Goal: Task Accomplishment & Management: Manage account settings

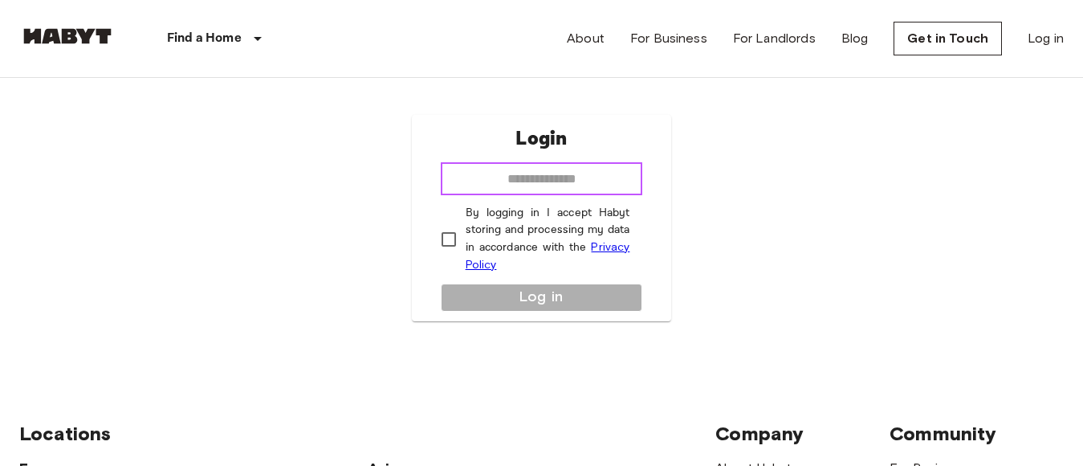
click at [560, 178] on input "email" at bounding box center [542, 179] width 202 height 32
type input "**********"
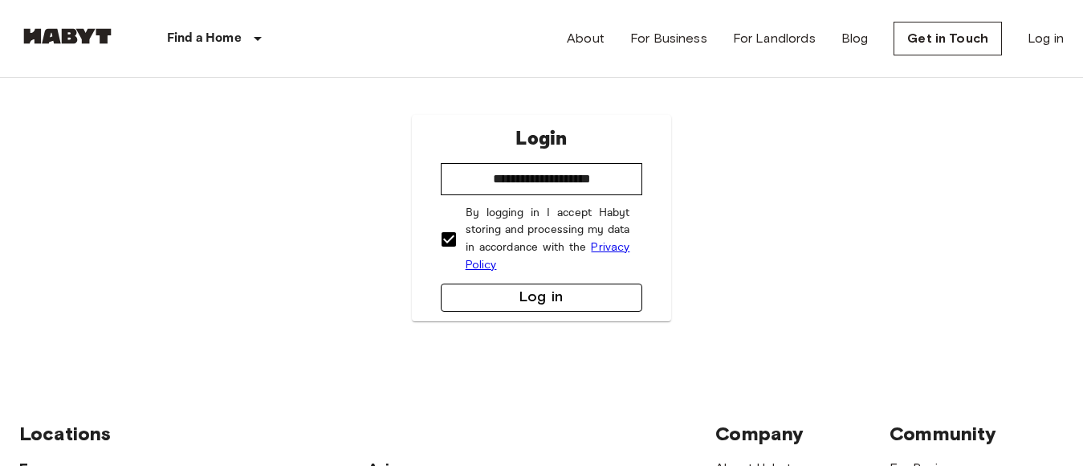
click at [571, 307] on button "Log in" at bounding box center [542, 297] width 202 height 28
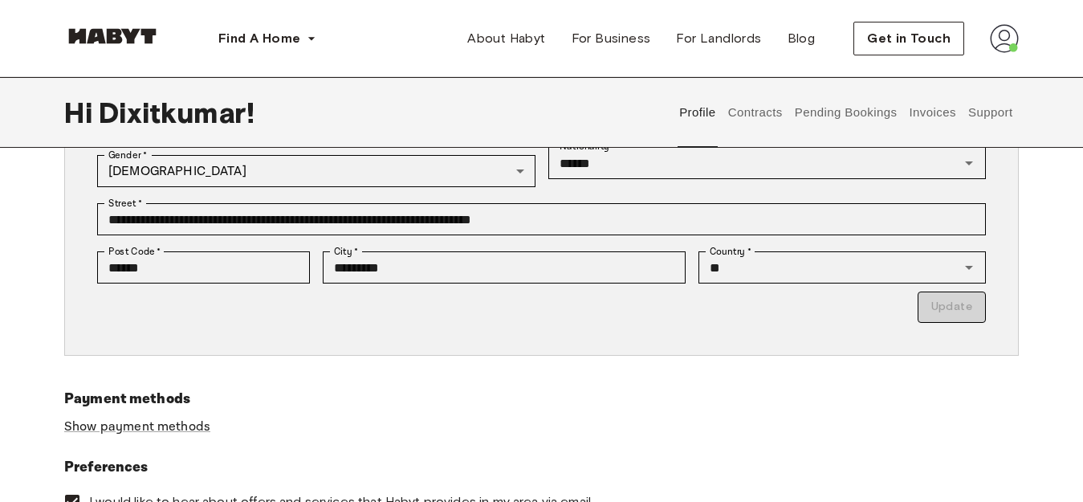
scroll to position [321, 0]
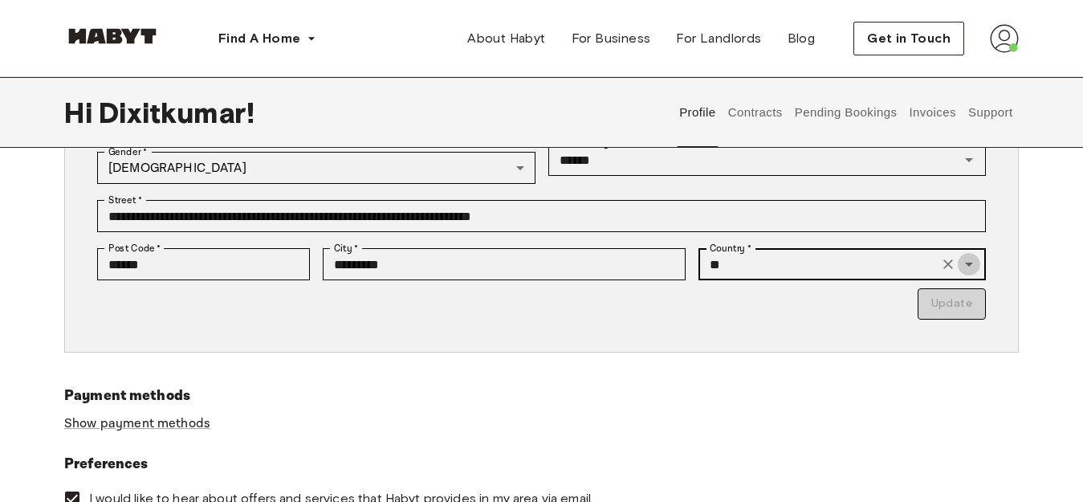
click at [967, 269] on icon "Open" at bounding box center [968, 263] width 19 height 19
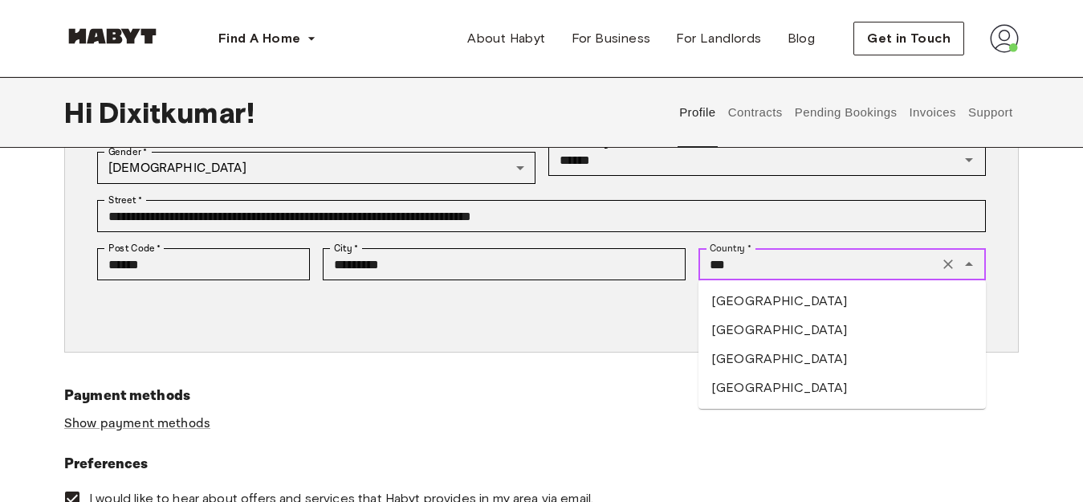
click at [775, 336] on li "Germany" at bounding box center [841, 329] width 287 height 29
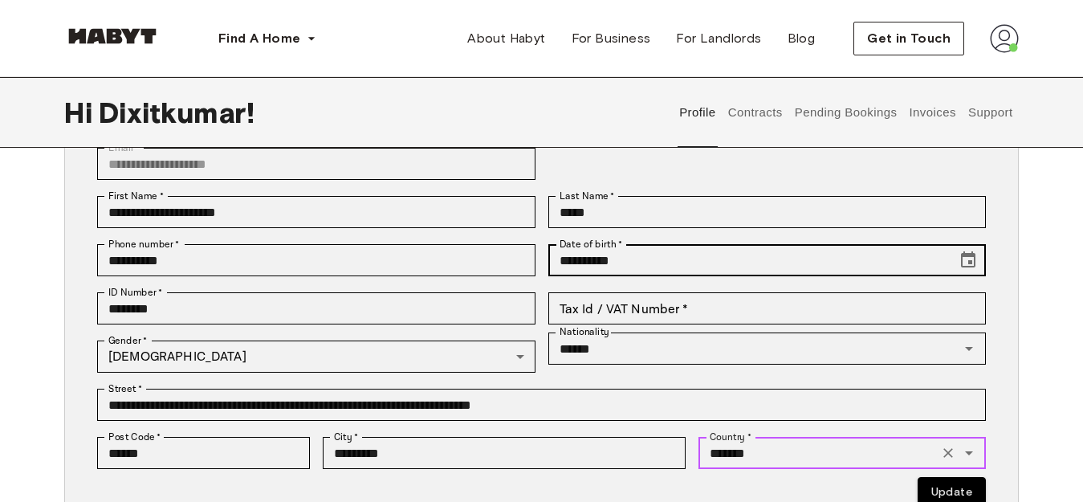
scroll to position [161, 0]
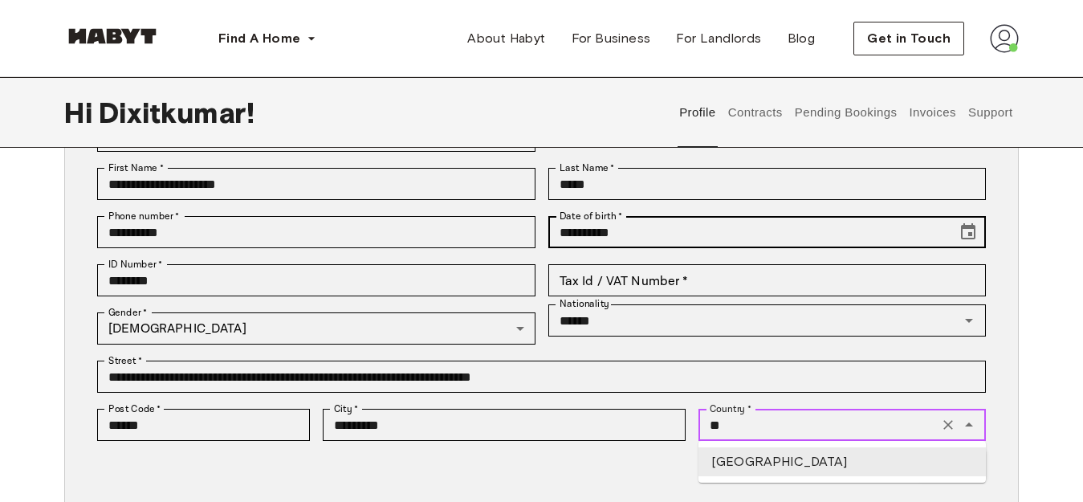
type input "*"
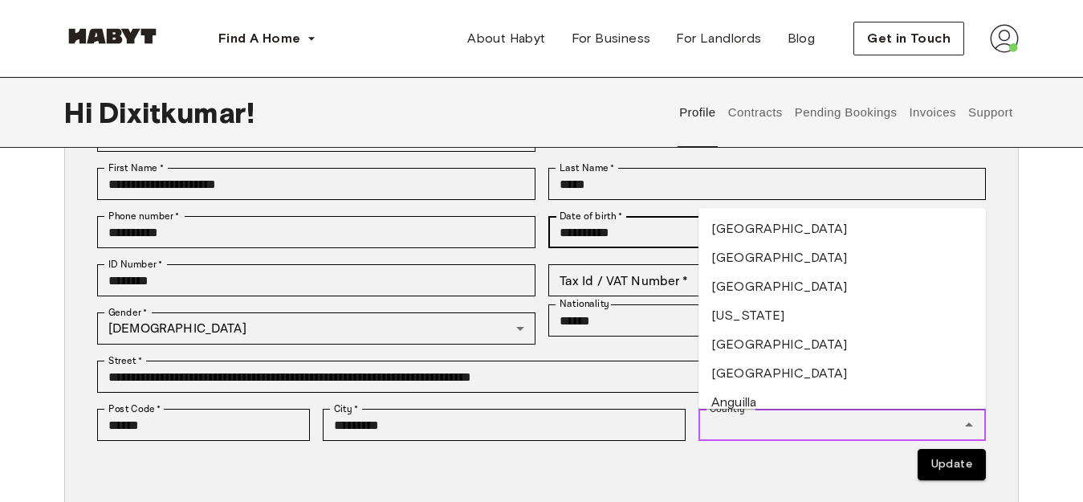
scroll to position [0, 0]
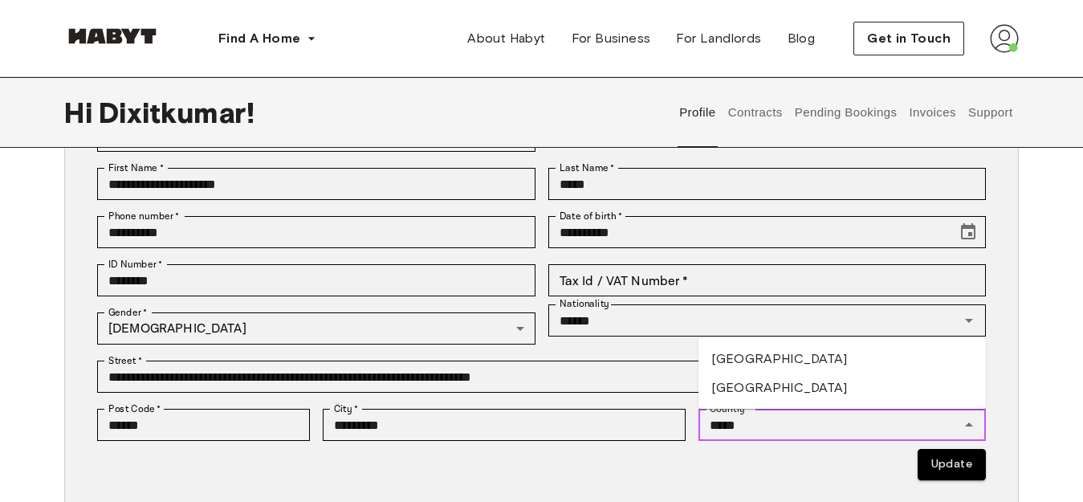
click at [741, 388] on li "India" at bounding box center [841, 387] width 287 height 29
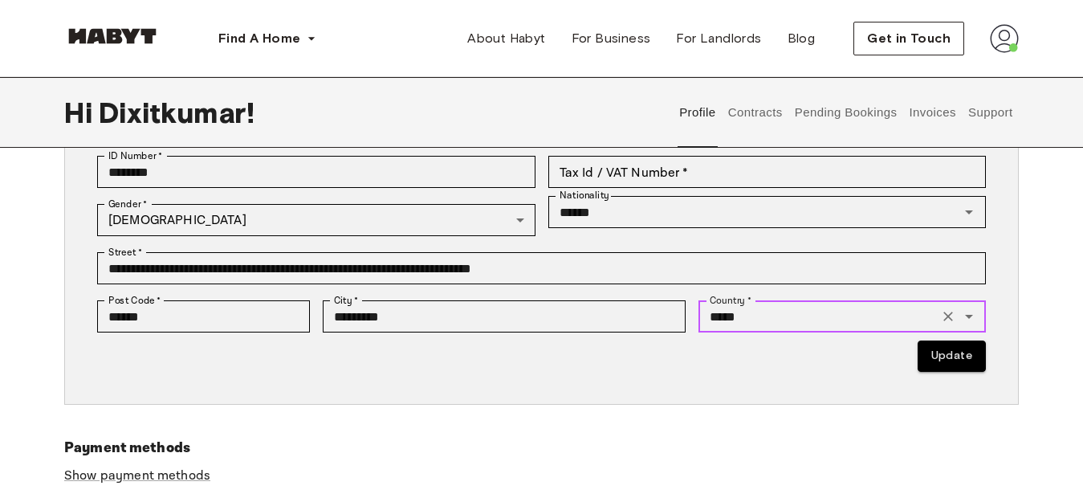
scroll to position [241, 0]
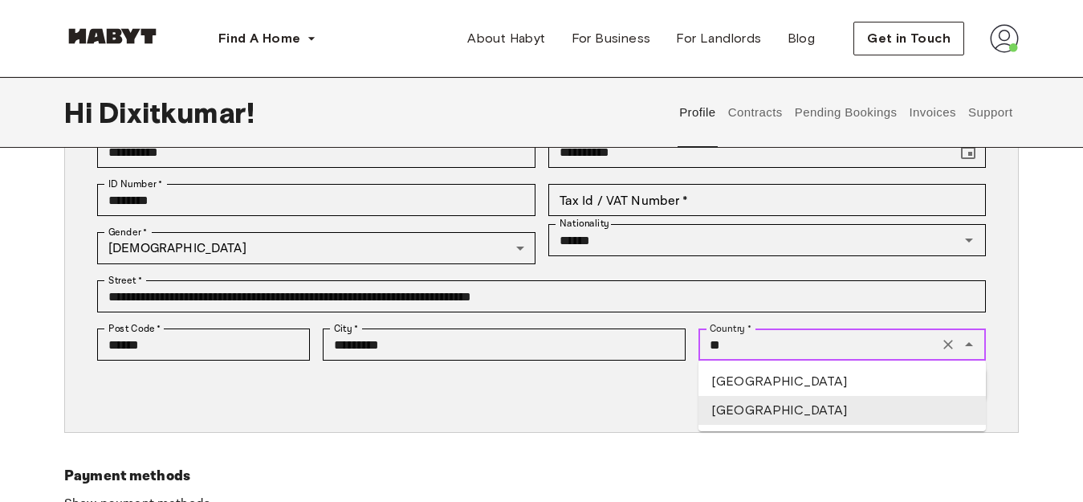
type input "*"
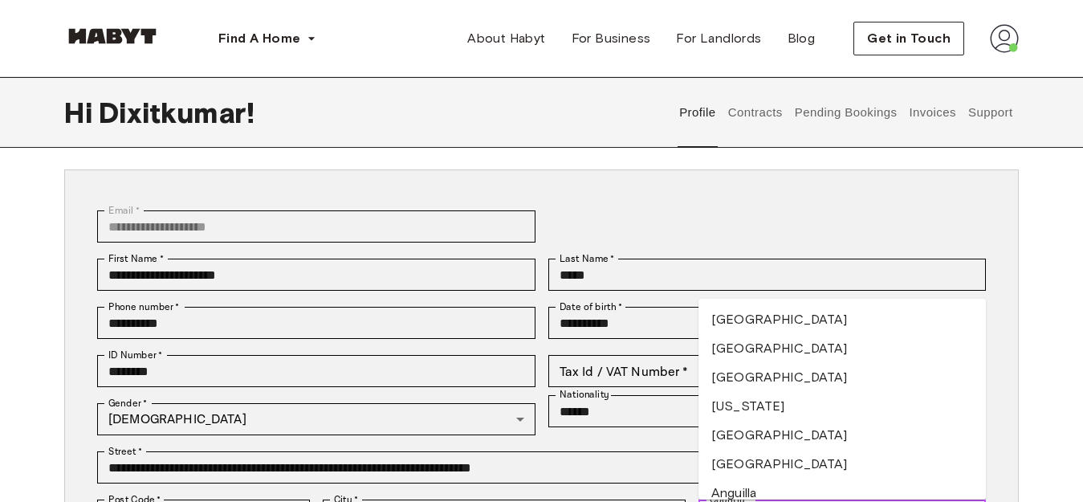
scroll to position [0, 0]
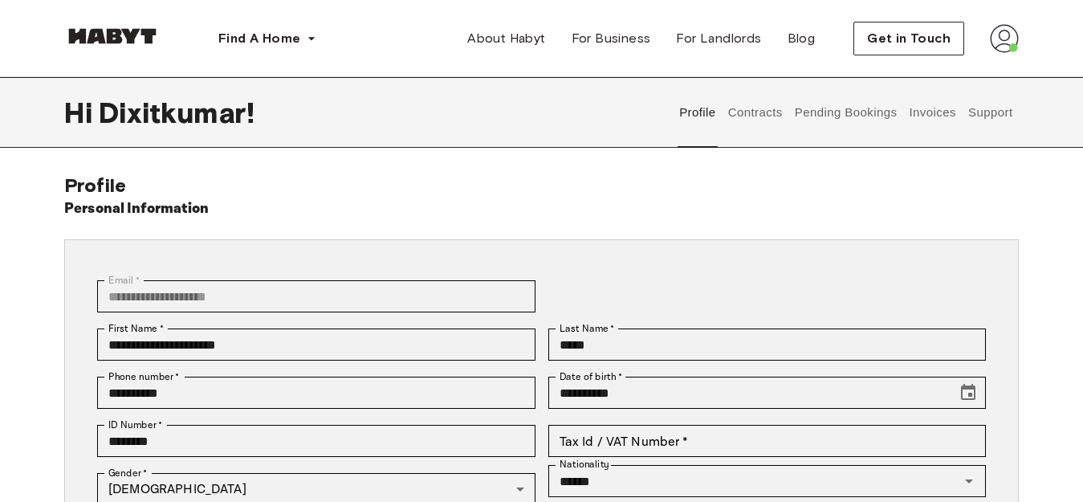
click at [751, 116] on button "Contracts" at bounding box center [755, 112] width 59 height 71
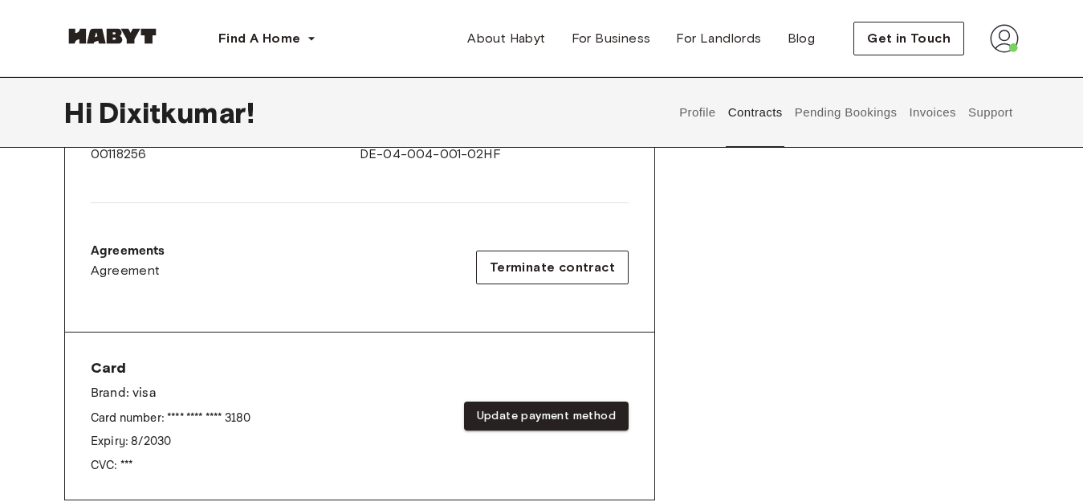
scroll to position [482, 0]
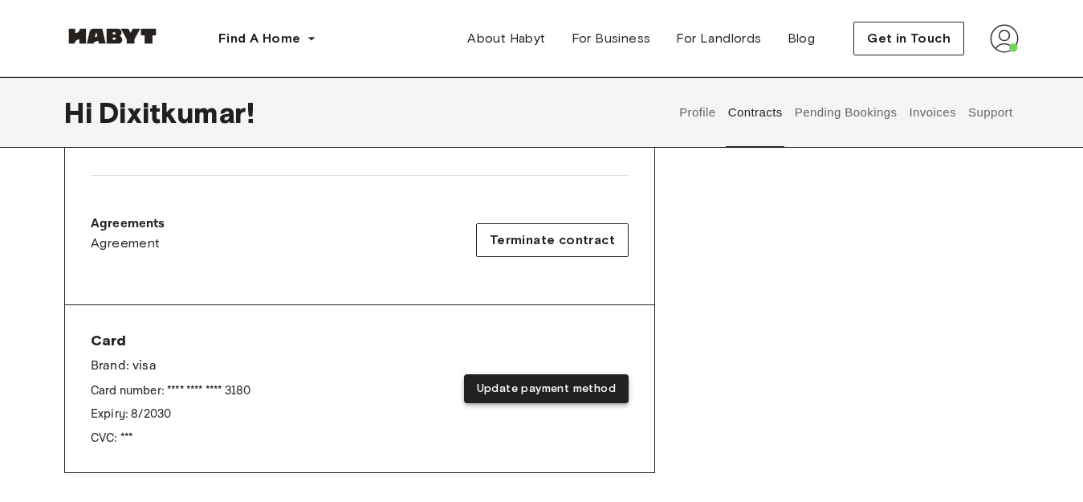
click at [553, 388] on button "Update payment method" at bounding box center [546, 389] width 165 height 30
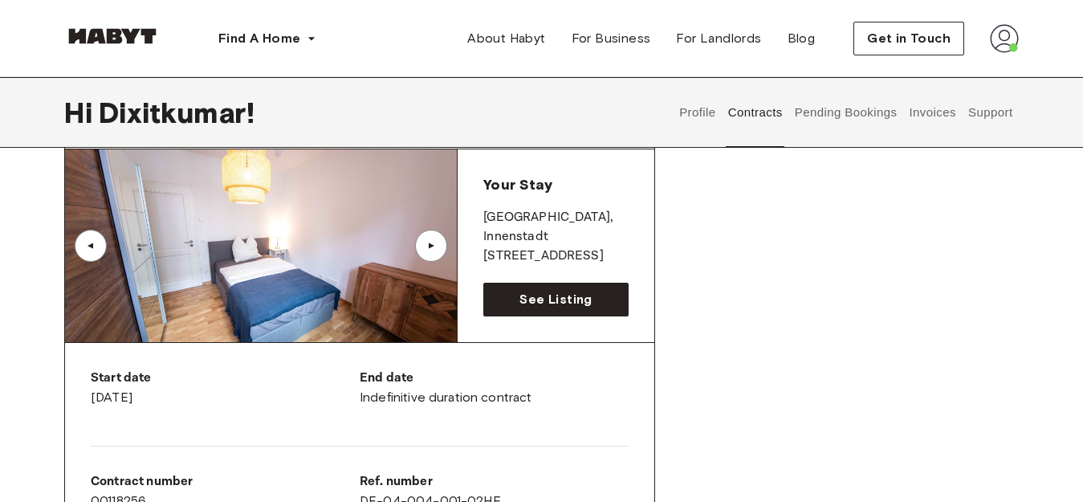
scroll to position [80, 0]
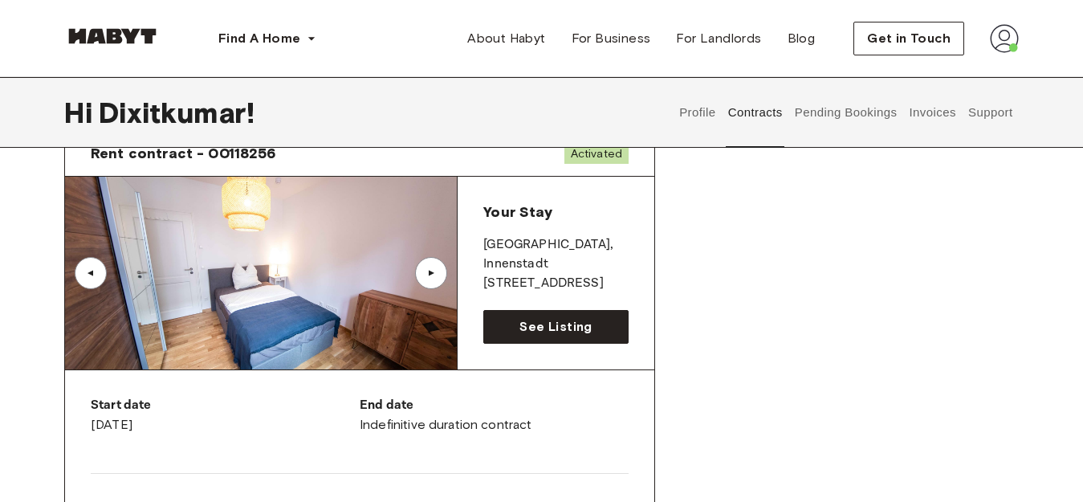
drag, startPoint x: 490, startPoint y: 243, endPoint x: 596, endPoint y: 266, distance: 109.1
click at [596, 266] on div "Your Stay FRANKFURT , Innenstadt Braubachstraße 25" at bounding box center [555, 247] width 145 height 91
click at [605, 274] on p "[STREET_ADDRESS]" at bounding box center [555, 283] width 145 height 19
drag, startPoint x: 592, startPoint y: 265, endPoint x: 486, endPoint y: 250, distance: 106.9
click at [486, 250] on div "Your Stay FRANKFURT , Innenstadt Braubachstraße 25" at bounding box center [555, 247] width 145 height 91
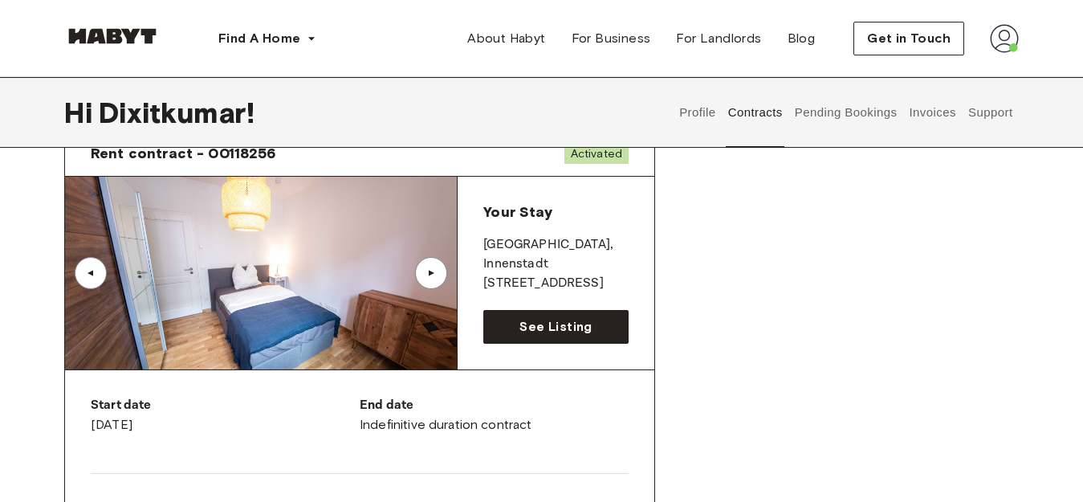
copy div "FRANKFURT , Innenstadt Braubachstraße 25"
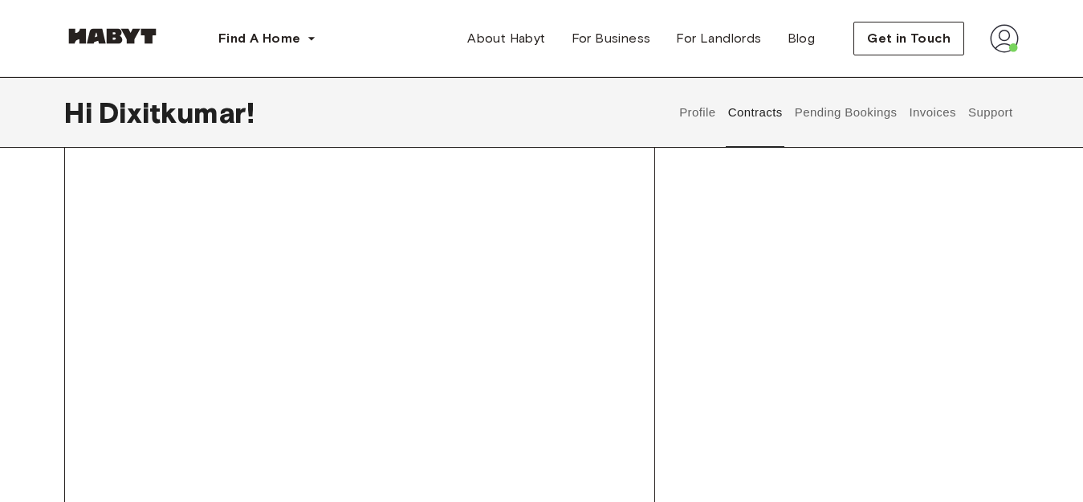
scroll to position [1204, 0]
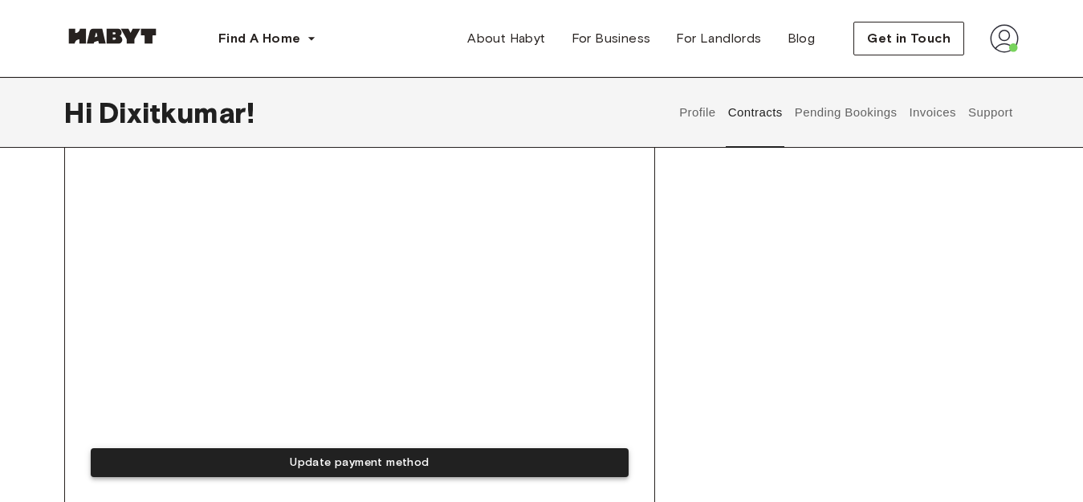
click at [303, 466] on button "Update payment method" at bounding box center [360, 463] width 538 height 30
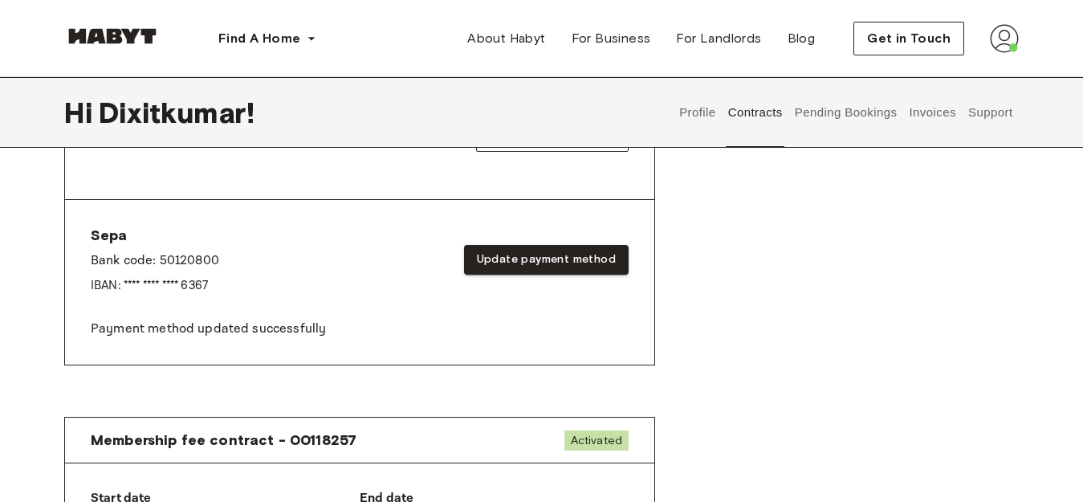
scroll to position [642, 0]
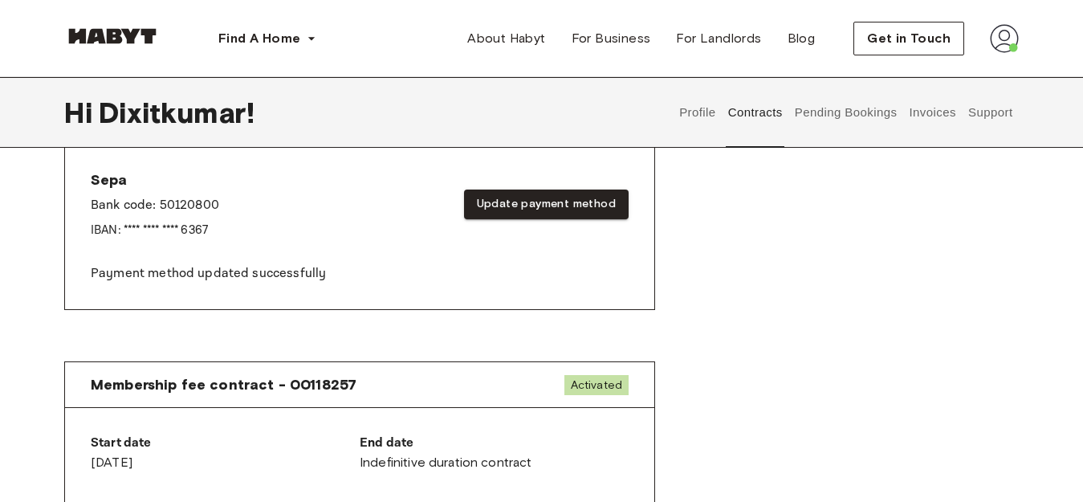
click at [685, 116] on button "Profile" at bounding box center [697, 112] width 41 height 71
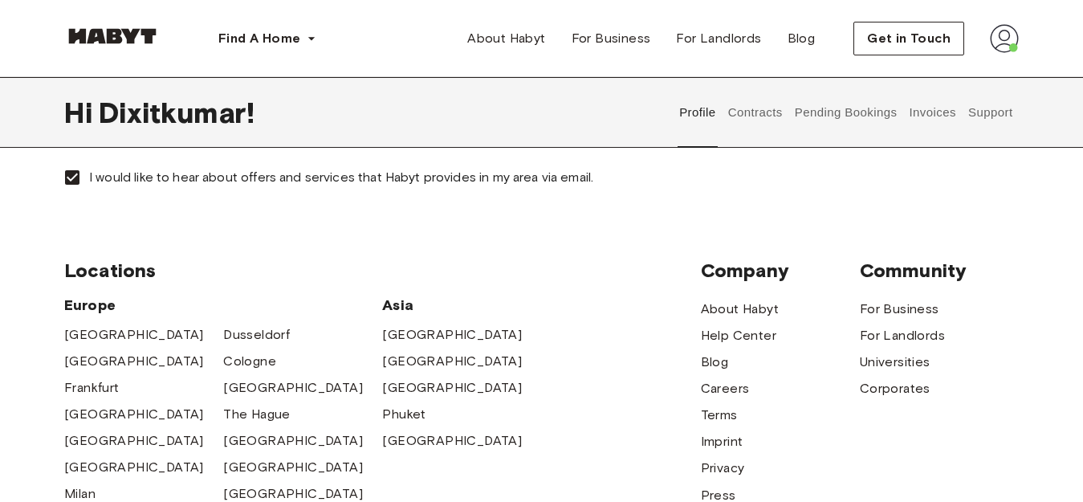
click at [757, 116] on button "Contracts" at bounding box center [755, 112] width 59 height 71
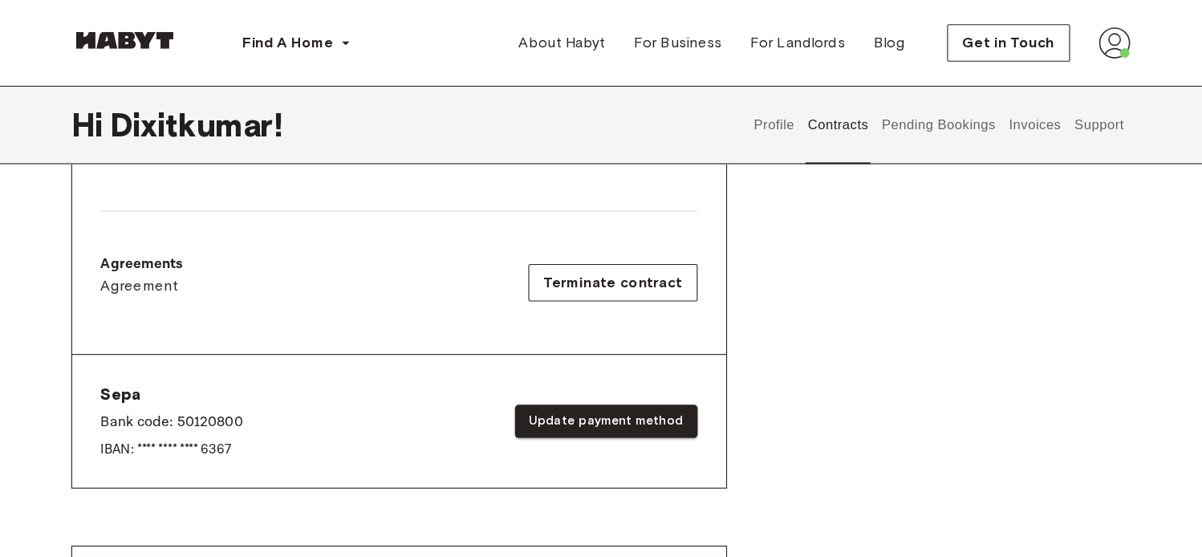
scroll to position [482, 0]
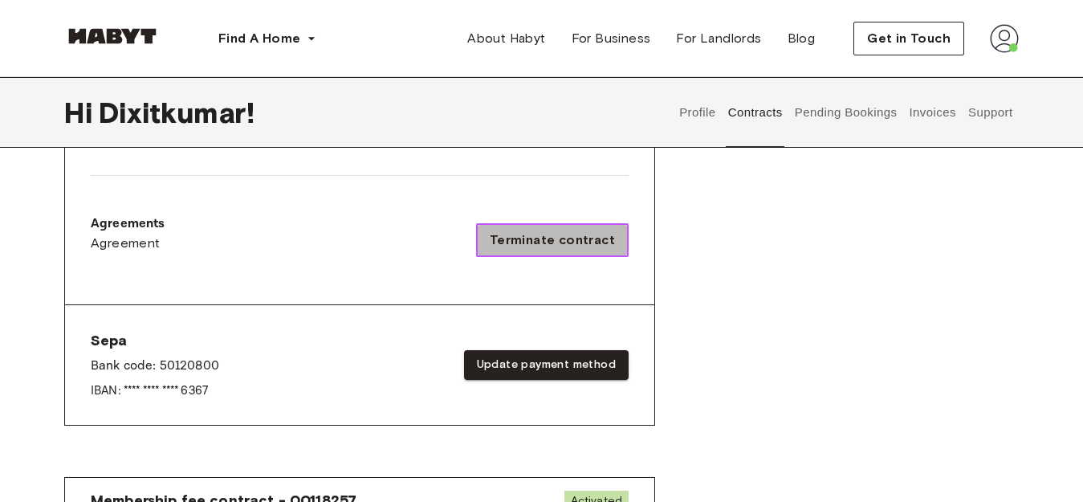
click at [550, 242] on span "Terminate contract" at bounding box center [552, 239] width 125 height 19
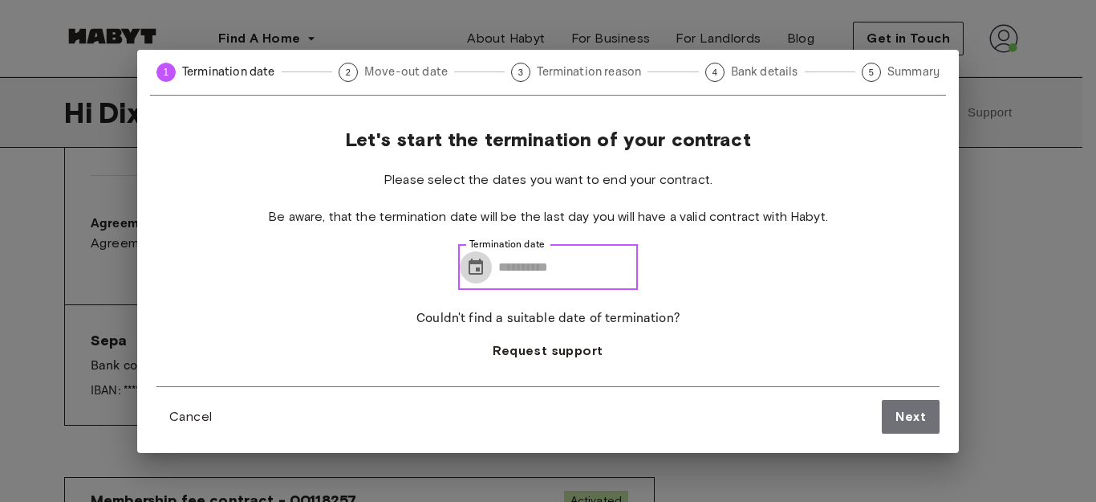
click at [474, 268] on icon "Choose date" at bounding box center [476, 266] width 14 height 16
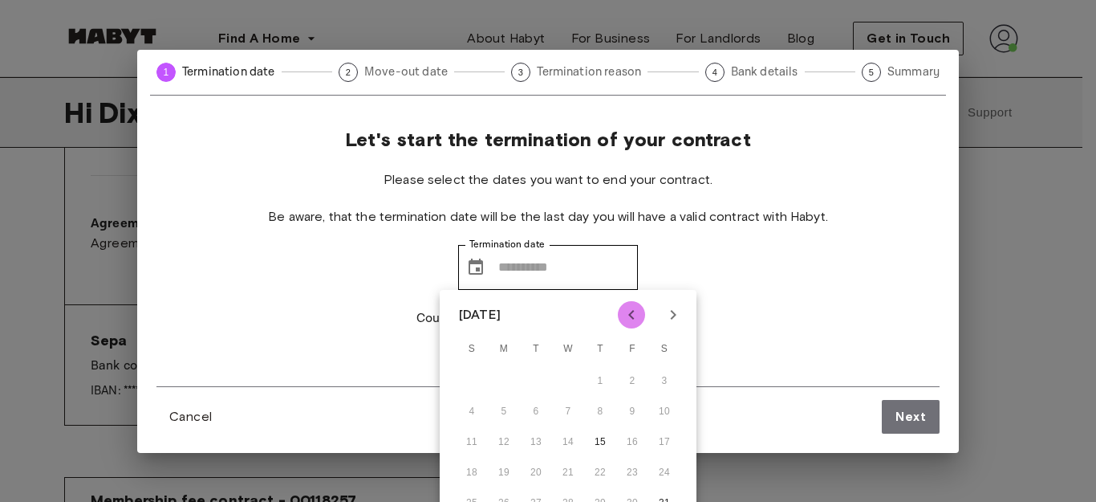
click at [632, 308] on icon "Previous month" at bounding box center [631, 314] width 19 height 19
click at [666, 440] on div "9 10 11 12 13 14 15" at bounding box center [568, 442] width 257 height 29
click at [677, 315] on icon "Next month" at bounding box center [673, 314] width 19 height 19
click at [509, 383] on div "1 2 3 4 5 6" at bounding box center [568, 381] width 257 height 29
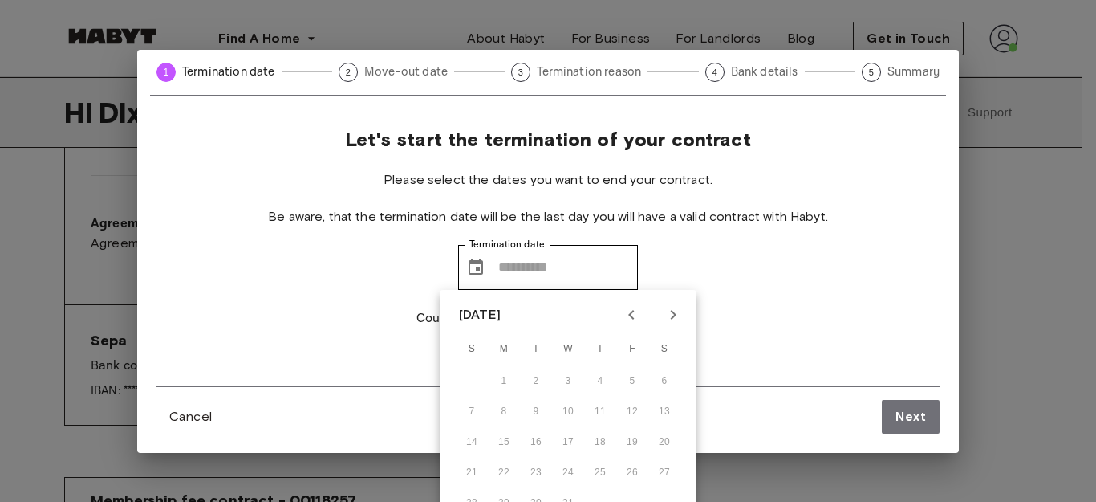
click at [509, 383] on div "1 2 3 4 5 6" at bounding box center [568, 381] width 257 height 29
click at [670, 321] on icon "Next month" at bounding box center [673, 314] width 19 height 19
click at [634, 319] on icon "Previous month" at bounding box center [631, 314] width 19 height 19
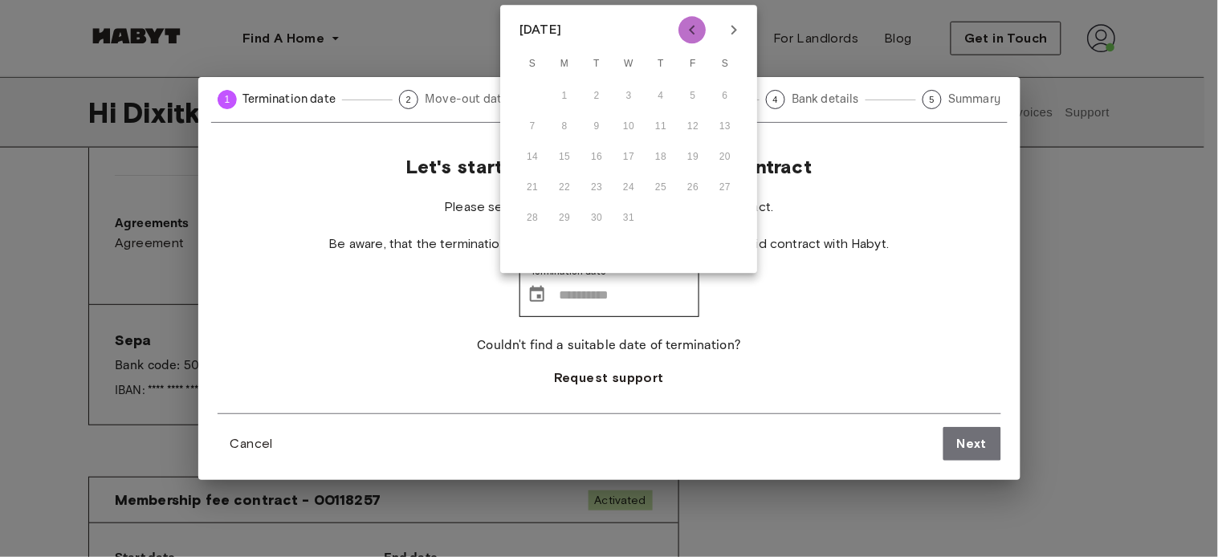
click at [690, 27] on icon "Previous month" at bounding box center [691, 30] width 19 height 19
click at [690, 28] on icon "Previous month" at bounding box center [691, 30] width 19 height 19
click at [735, 33] on icon "Next month" at bounding box center [733, 30] width 19 height 19
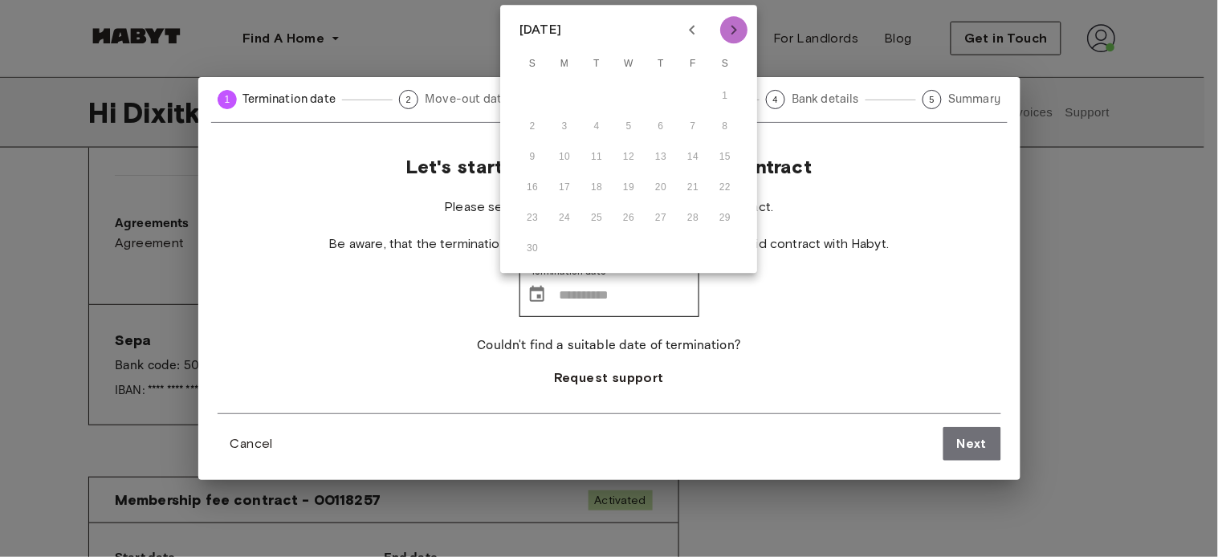
click at [735, 33] on icon "Next month" at bounding box center [733, 30] width 19 height 19
click at [692, 33] on icon "Previous month" at bounding box center [692, 31] width 6 height 10
click at [563, 157] on div "14 15 16 17 18 19 20" at bounding box center [628, 158] width 257 height 29
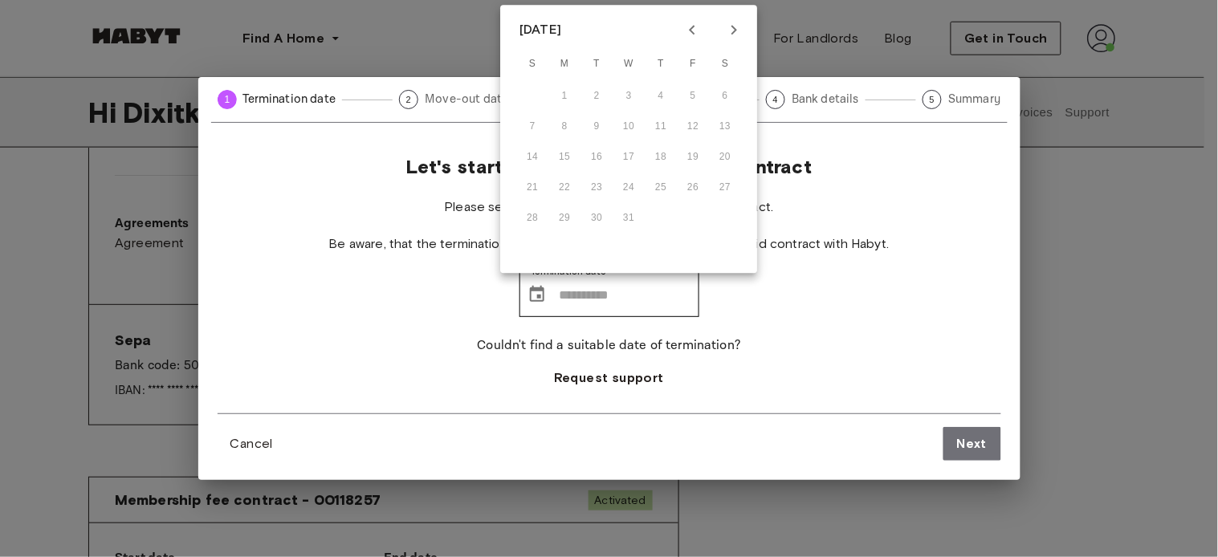
click at [563, 157] on div "14 15 16 17 18 19 20" at bounding box center [628, 158] width 257 height 29
click at [736, 35] on icon "Next month" at bounding box center [733, 30] width 19 height 19
click at [662, 158] on button "15" at bounding box center [660, 158] width 29 height 29
type input "**********"
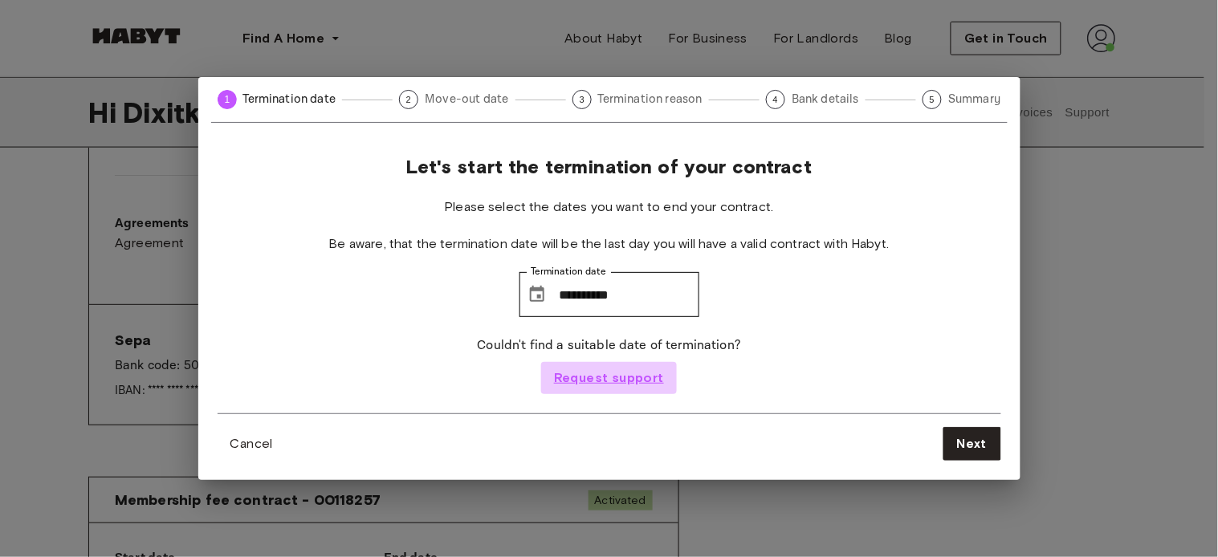
click at [606, 370] on span "Request support" at bounding box center [609, 377] width 110 height 19
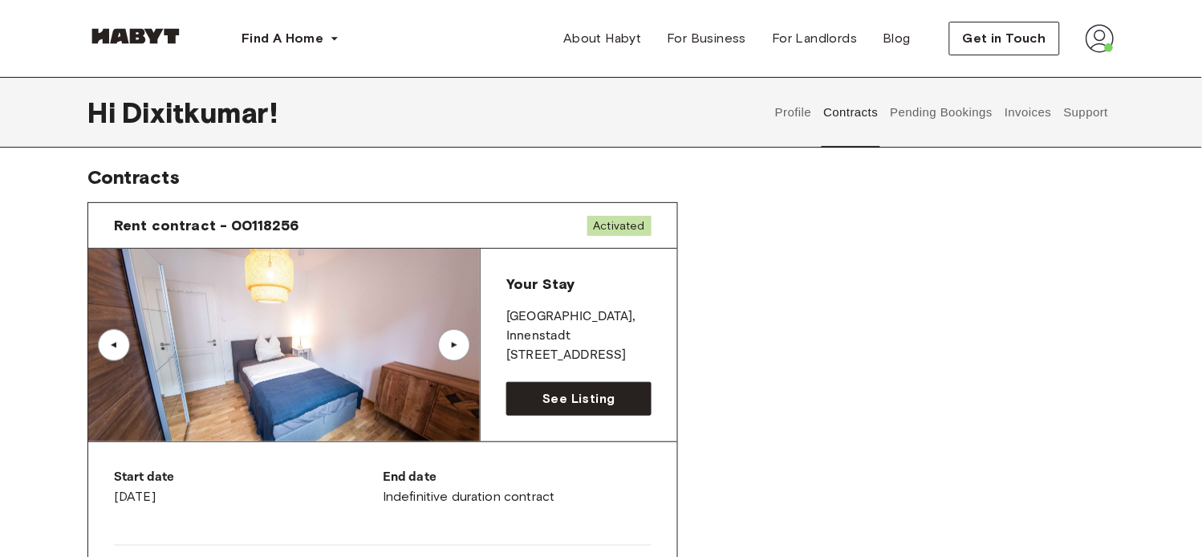
scroll to position [0, 0]
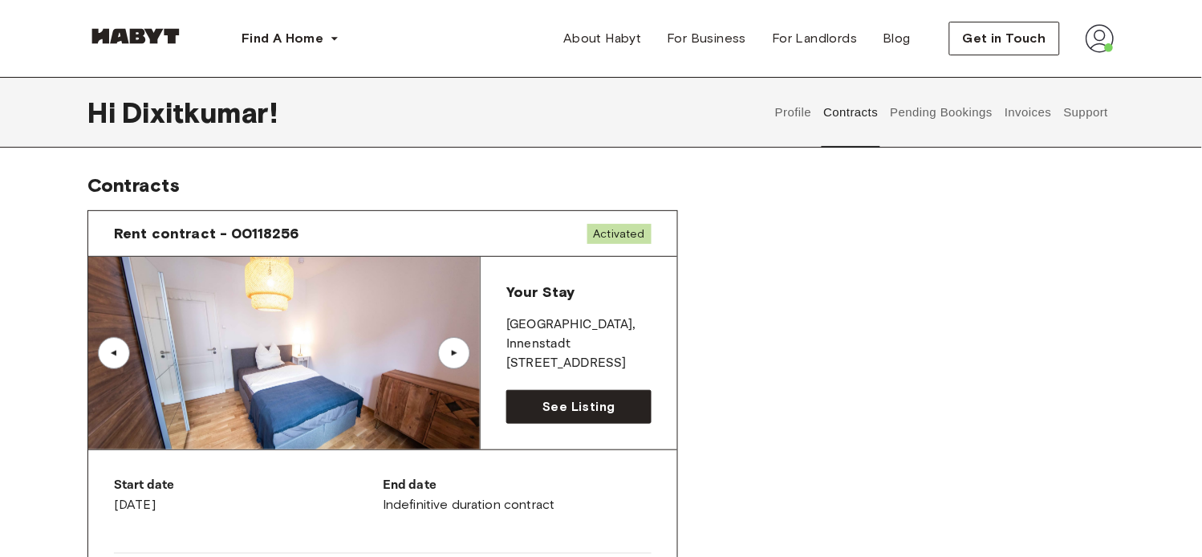
click at [453, 350] on div "▲" at bounding box center [454, 353] width 16 height 10
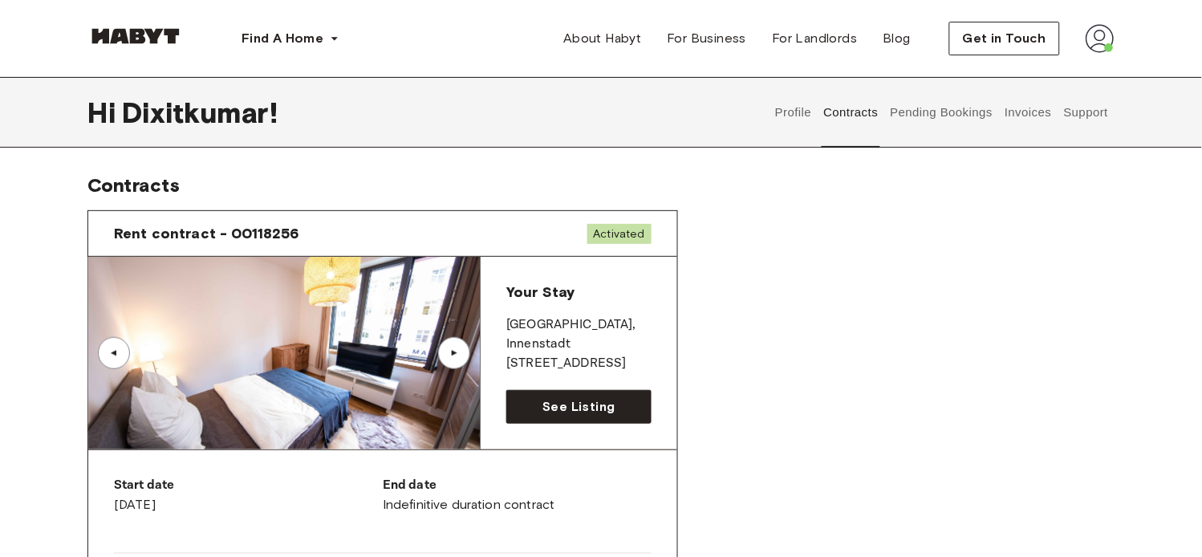
click at [795, 108] on button "Profile" at bounding box center [794, 112] width 41 height 71
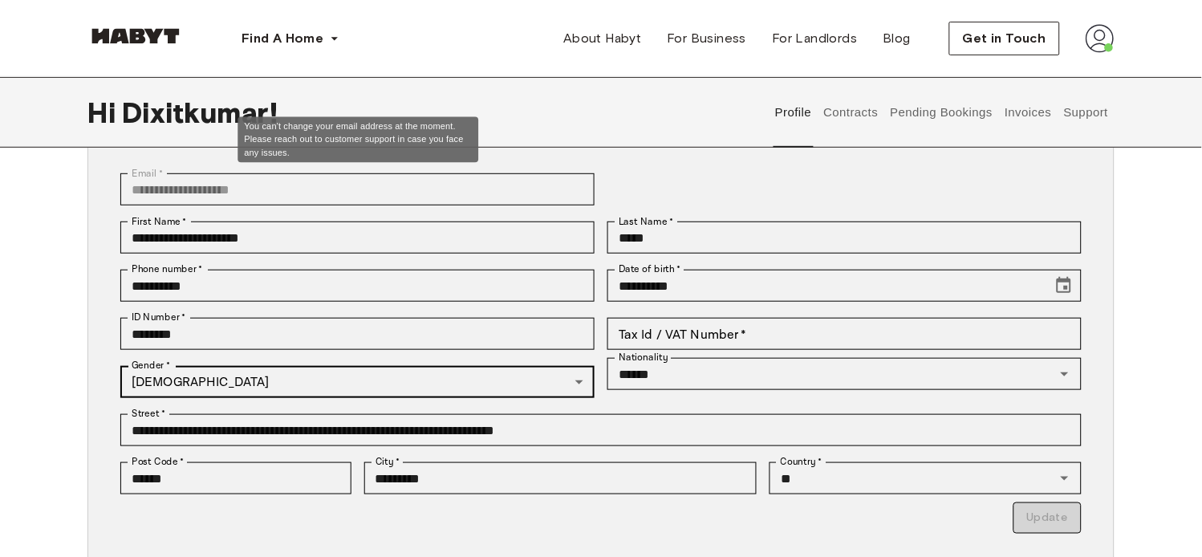
scroll to position [267, 0]
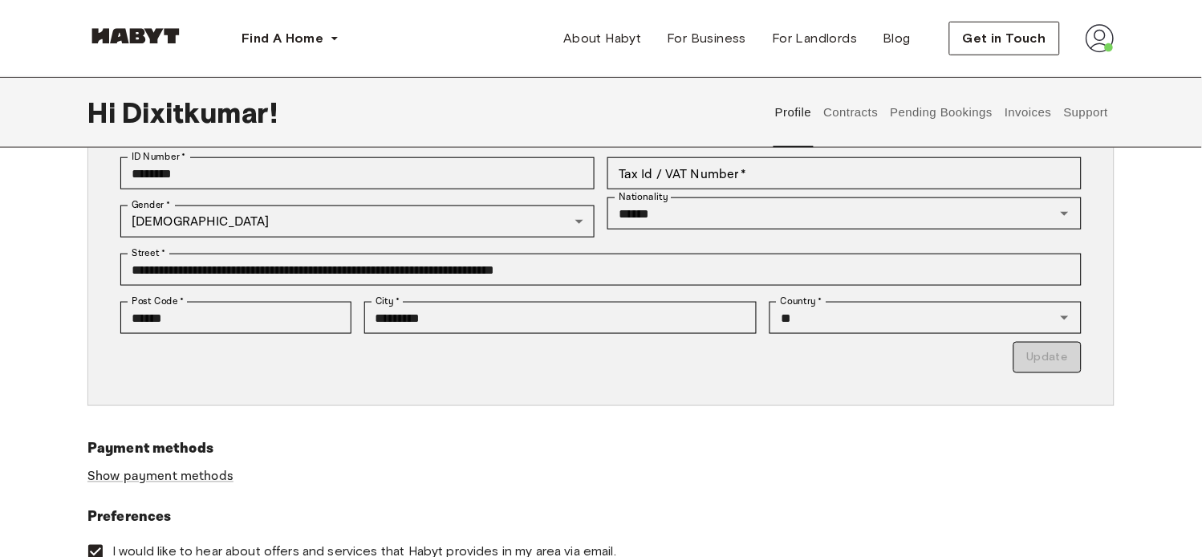
click at [875, 103] on button "Contracts" at bounding box center [851, 112] width 59 height 71
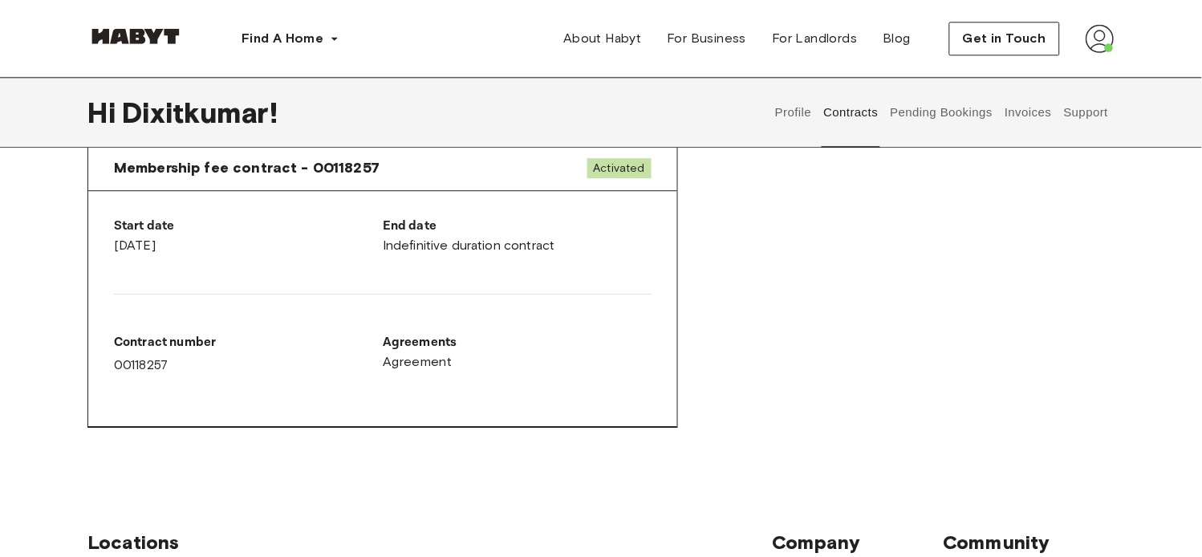
scroll to position [892, 0]
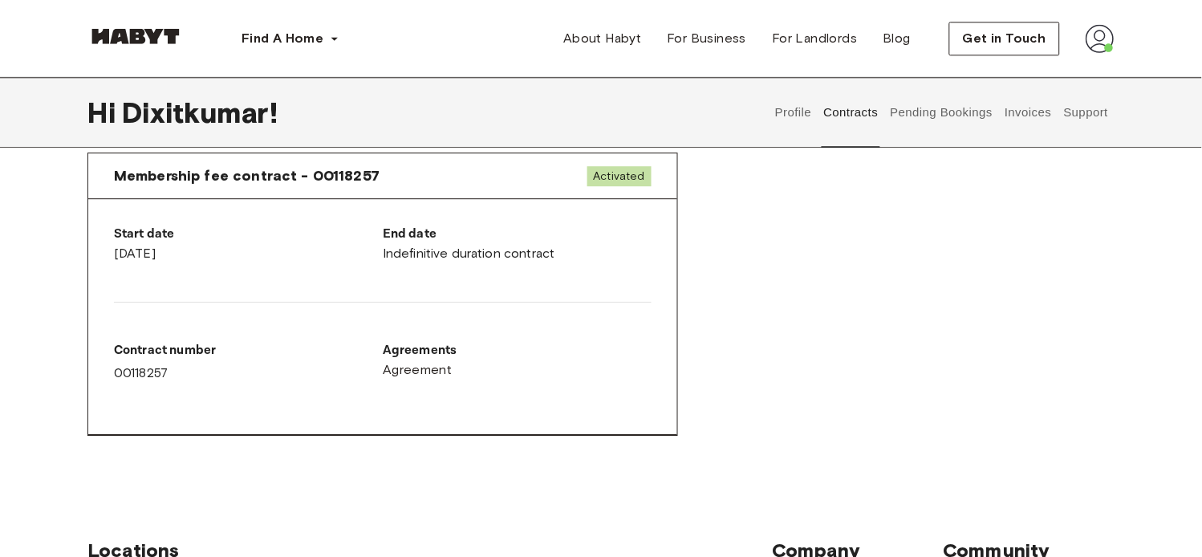
click at [799, 112] on button "Profile" at bounding box center [794, 112] width 41 height 71
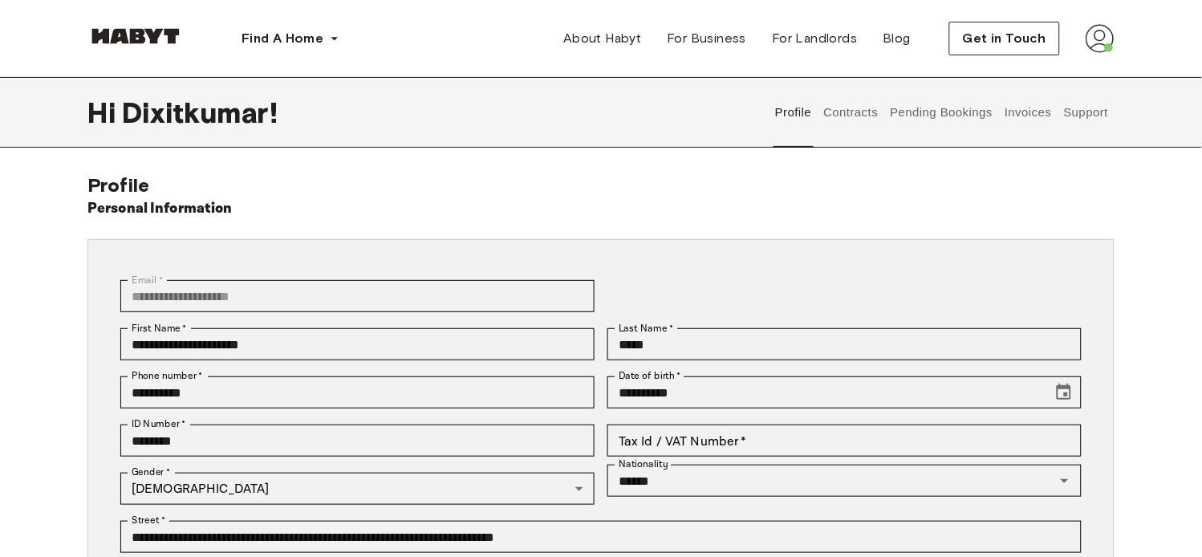
click at [846, 113] on button "Contracts" at bounding box center [851, 112] width 59 height 71
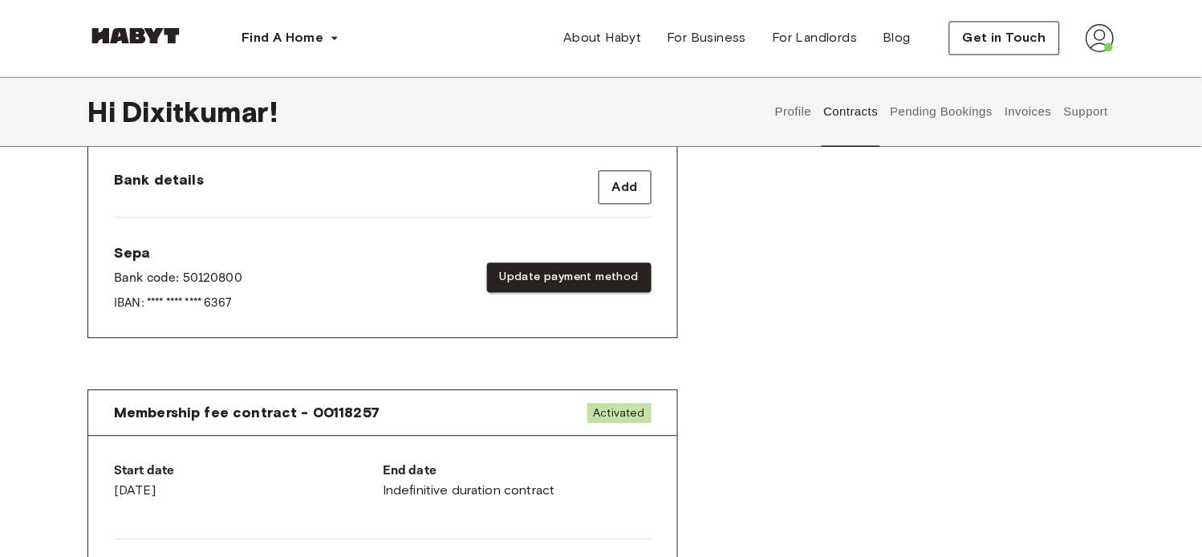
scroll to position [624, 0]
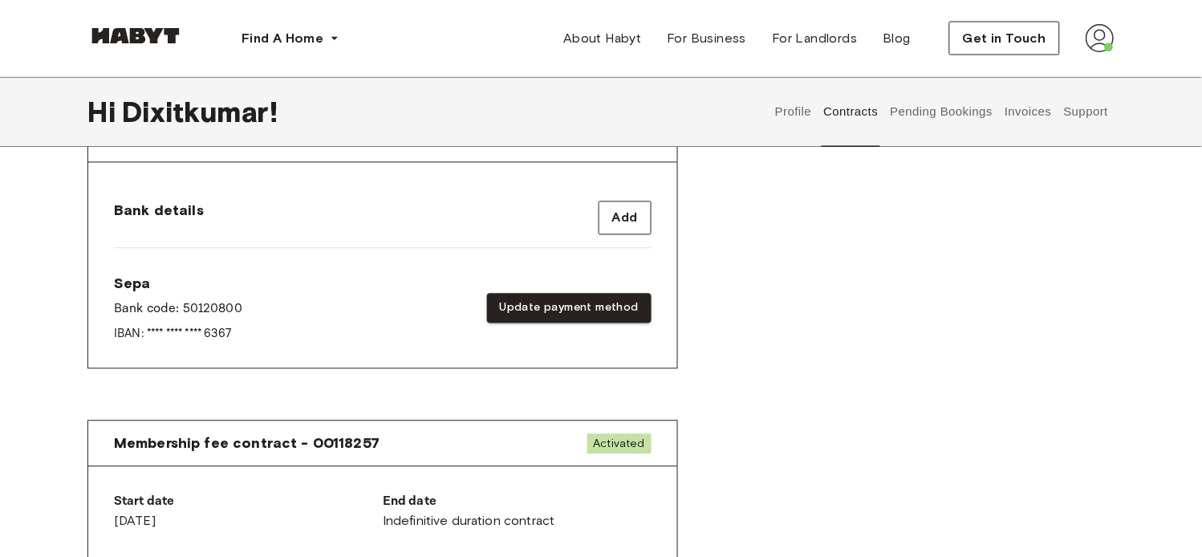
click at [180, 212] on span "Bank details" at bounding box center [159, 210] width 90 height 19
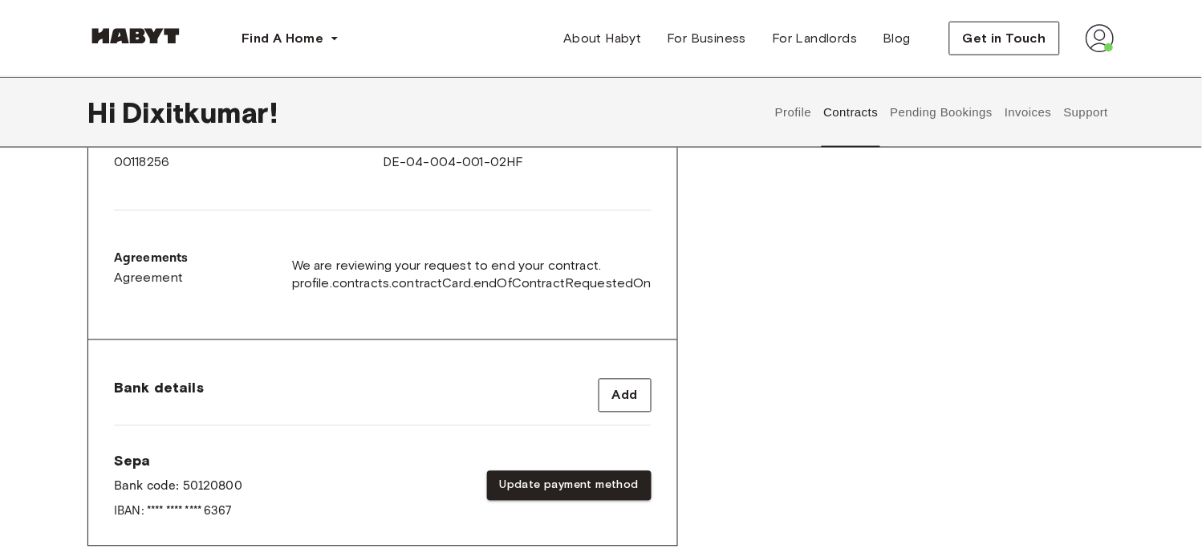
scroll to position [445, 0]
click at [519, 281] on span "profile.contracts.contractCard.endOfContractRequestedOn" at bounding box center [472, 285] width 360 height 18
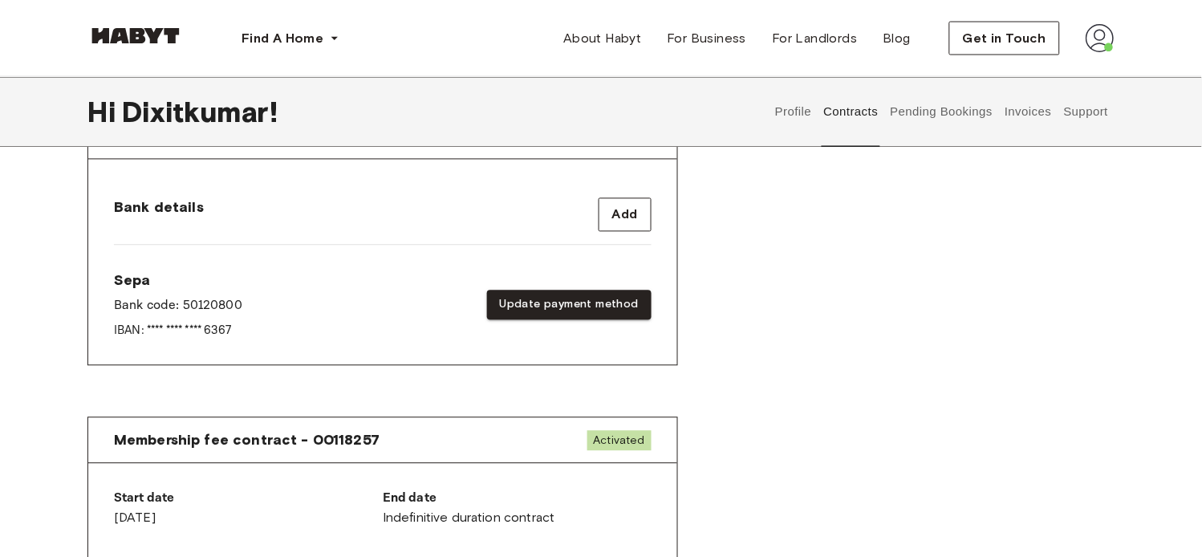
scroll to position [624, 0]
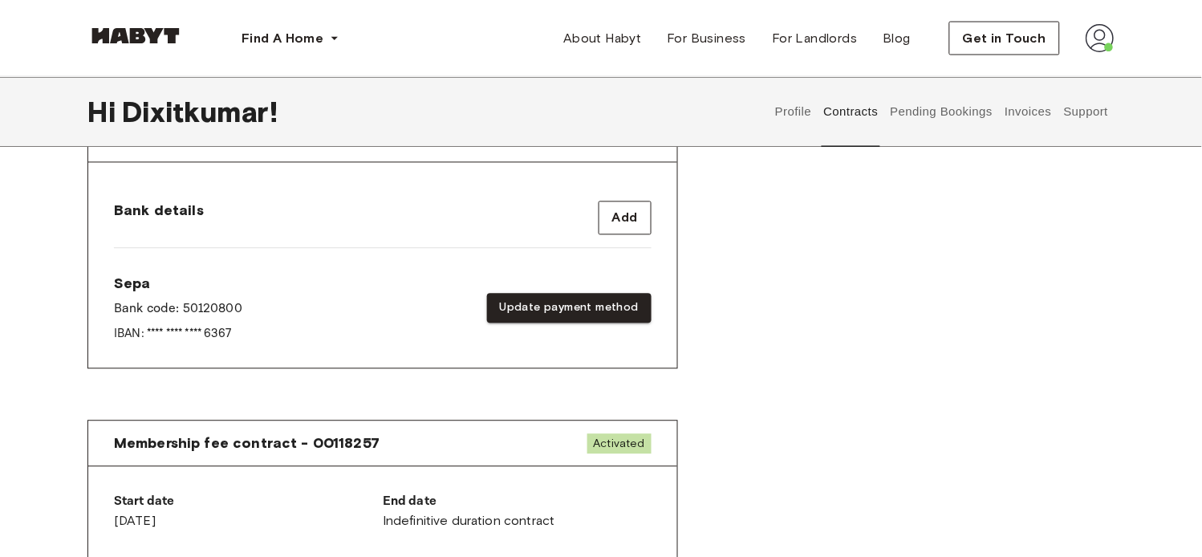
click at [165, 315] on p "Bank code: 50120800" at bounding box center [178, 309] width 128 height 19
click at [166, 329] on p "IBAN: **** **** **** 6367" at bounding box center [178, 334] width 128 height 17
click at [213, 331] on p "IBAN: **** **** **** 6367" at bounding box center [178, 334] width 128 height 17
drag, startPoint x: 252, startPoint y: 331, endPoint x: 146, endPoint y: 324, distance: 106.1
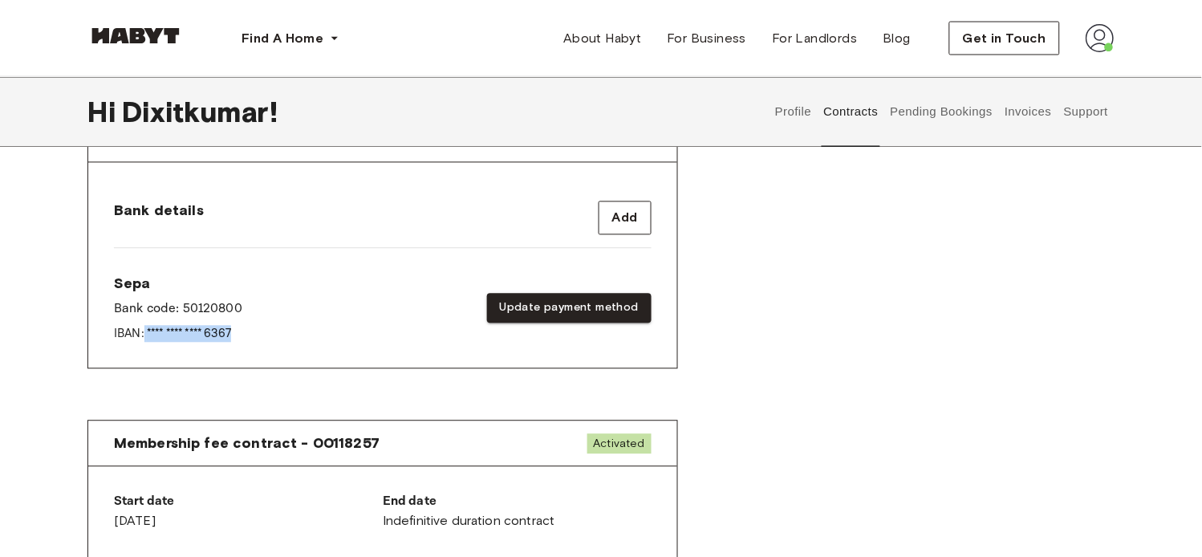
click at [146, 324] on div "Sepa Bank code: 50120800 IBAN: **** **** **** 6367 Update payment method" at bounding box center [383, 309] width 538 height 68
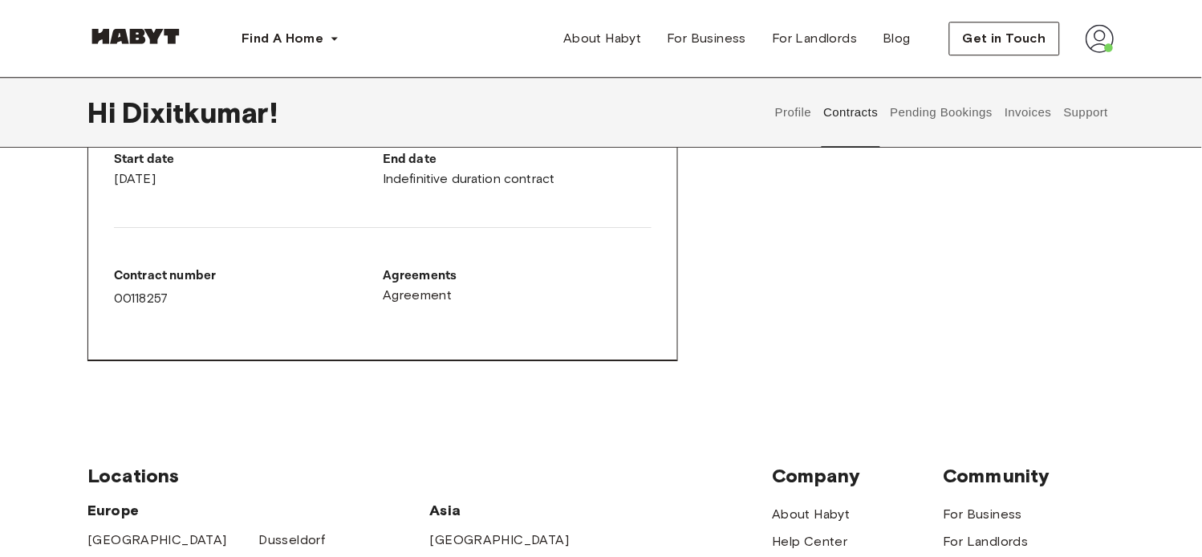
scroll to position [713, 0]
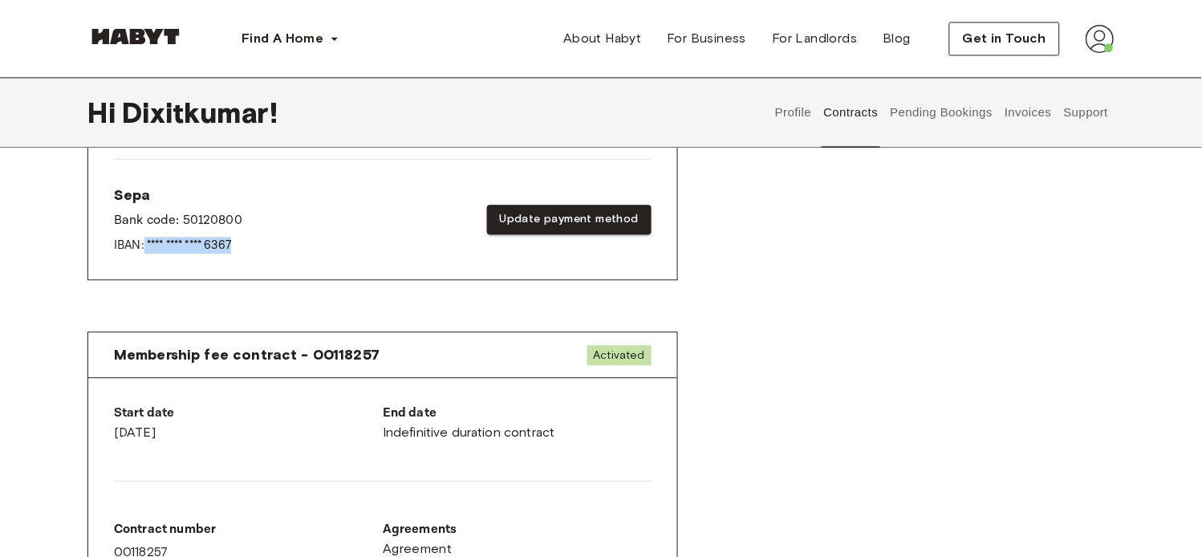
click at [1082, 35] on img at bounding box center [1100, 38] width 29 height 29
click at [863, 418] on div "Membership fee contract - 00118257 Activated Start date August 4th, 2025 End da…" at bounding box center [600, 486] width 1027 height 335
drag, startPoint x: 1093, startPoint y: 0, endPoint x: 1054, endPoint y: 239, distance: 242.4
click at [966, 399] on div "Membership fee contract - 00118257 Activated Start date August 4th, 2025 End da…" at bounding box center [600, 486] width 1027 height 335
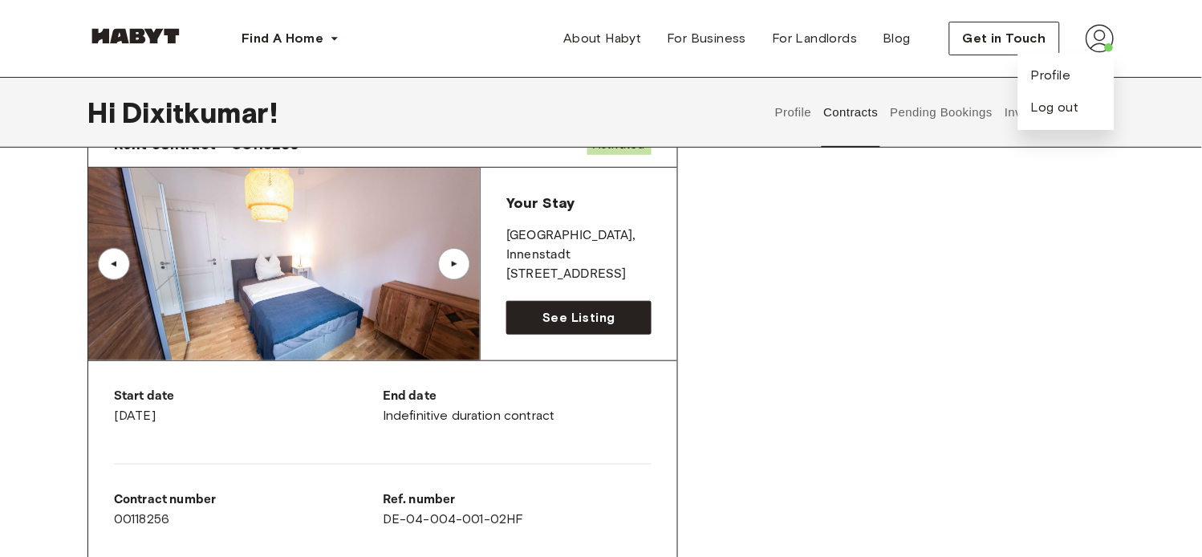
scroll to position [0, 0]
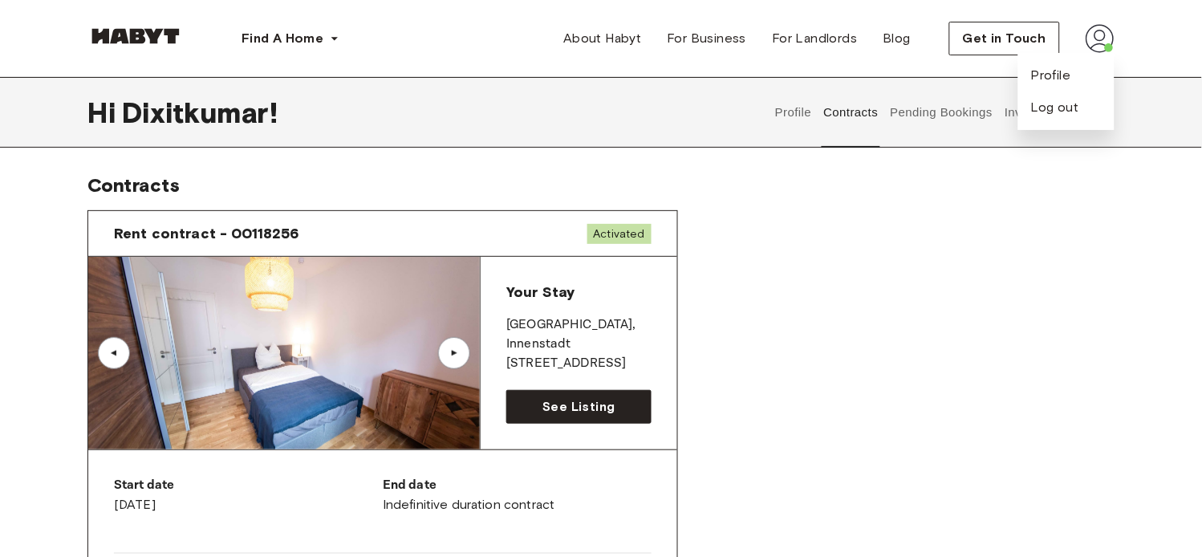
click at [1082, 116] on div "Hi Dixitkumar ! Profile Contracts Pending Bookings Invoices Support" at bounding box center [601, 112] width 1156 height 71
click at [1082, 36] on img at bounding box center [1100, 38] width 29 height 29
click at [1082, 115] on button "Support" at bounding box center [1086, 112] width 49 height 71
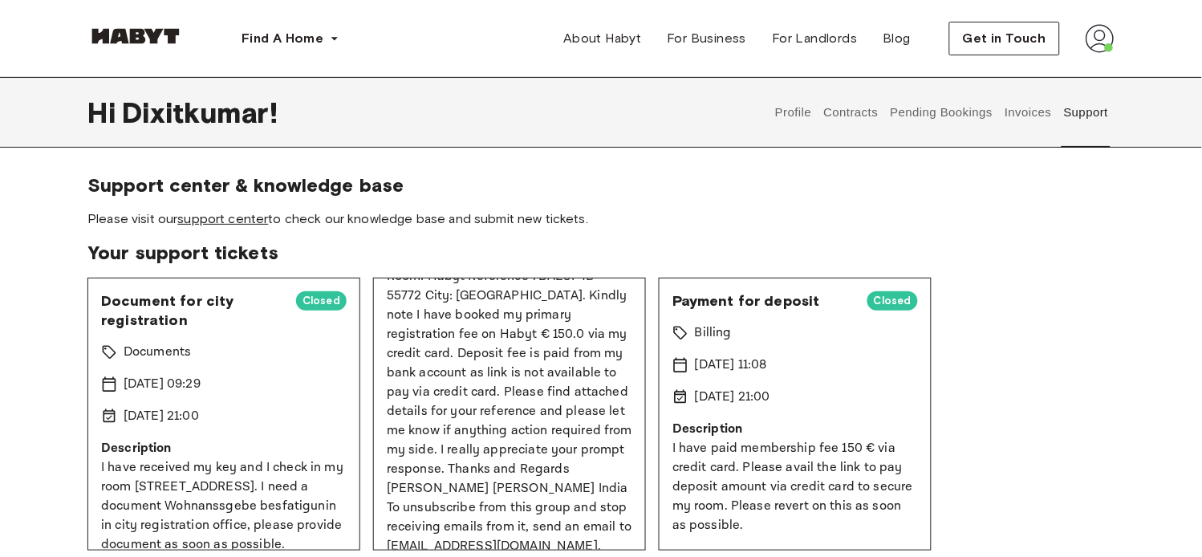
click at [246, 218] on link "support center" at bounding box center [222, 218] width 91 height 15
click at [795, 116] on button "Profile" at bounding box center [794, 112] width 41 height 71
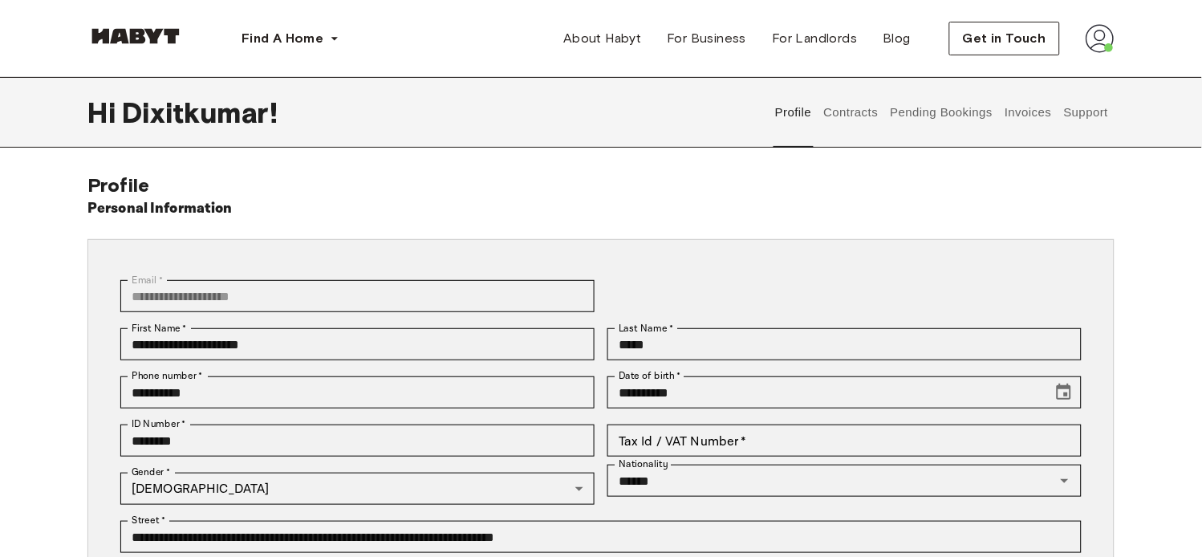
click at [1082, 106] on button "Support" at bounding box center [1086, 112] width 49 height 71
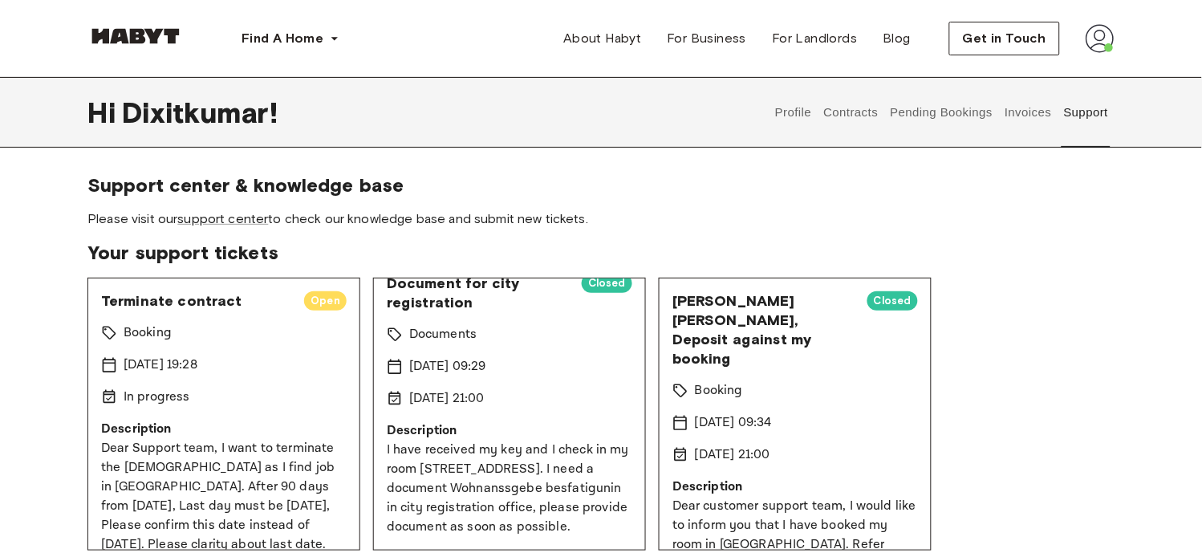
click at [1082, 242] on span "Your support tickets" at bounding box center [600, 253] width 1027 height 24
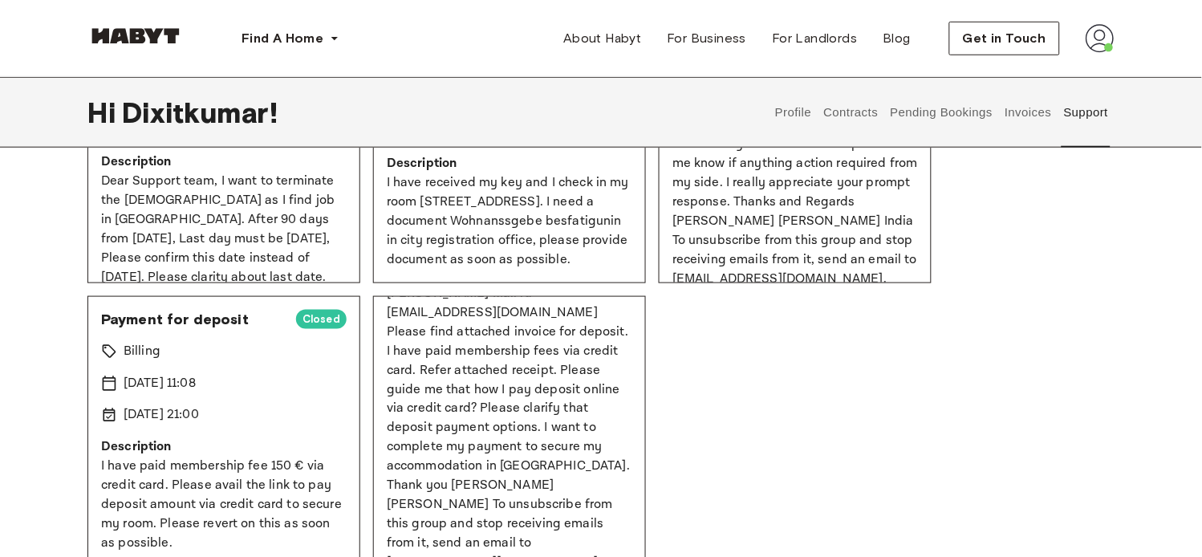
scroll to position [229, 0]
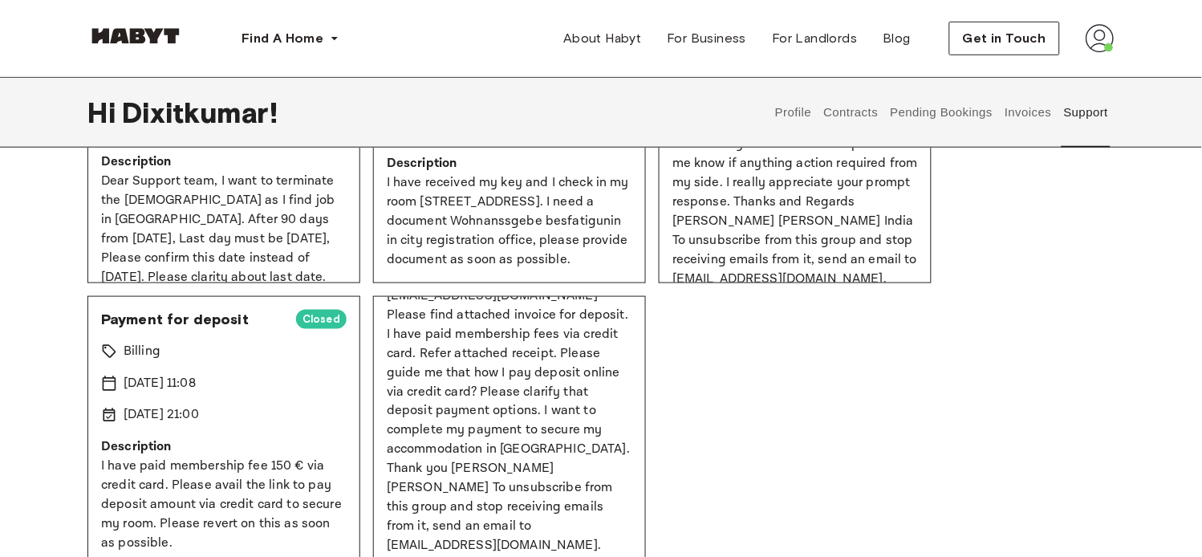
click at [1025, 117] on button "Invoices" at bounding box center [1028, 112] width 51 height 71
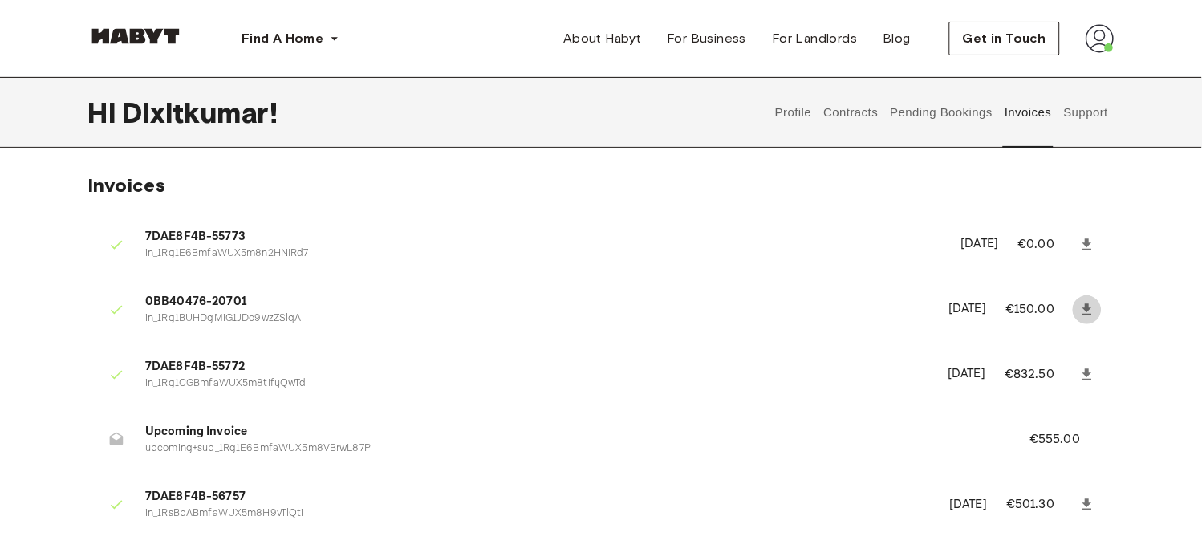
click at [1082, 303] on icon at bounding box center [1088, 310] width 16 height 16
click at [1084, 307] on icon at bounding box center [1088, 310] width 16 height 16
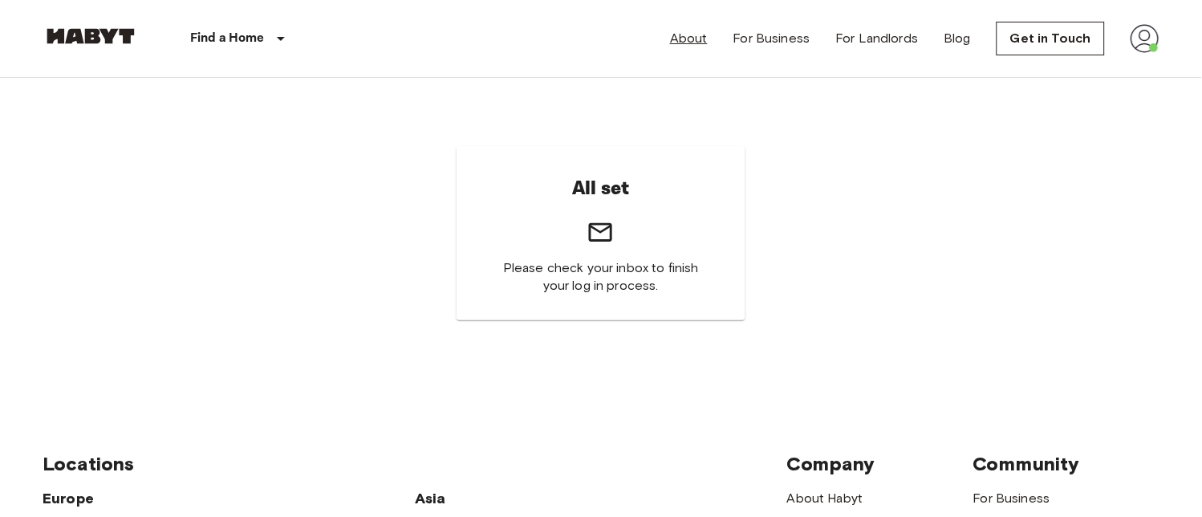
click at [696, 35] on link "About" at bounding box center [689, 38] width 38 height 19
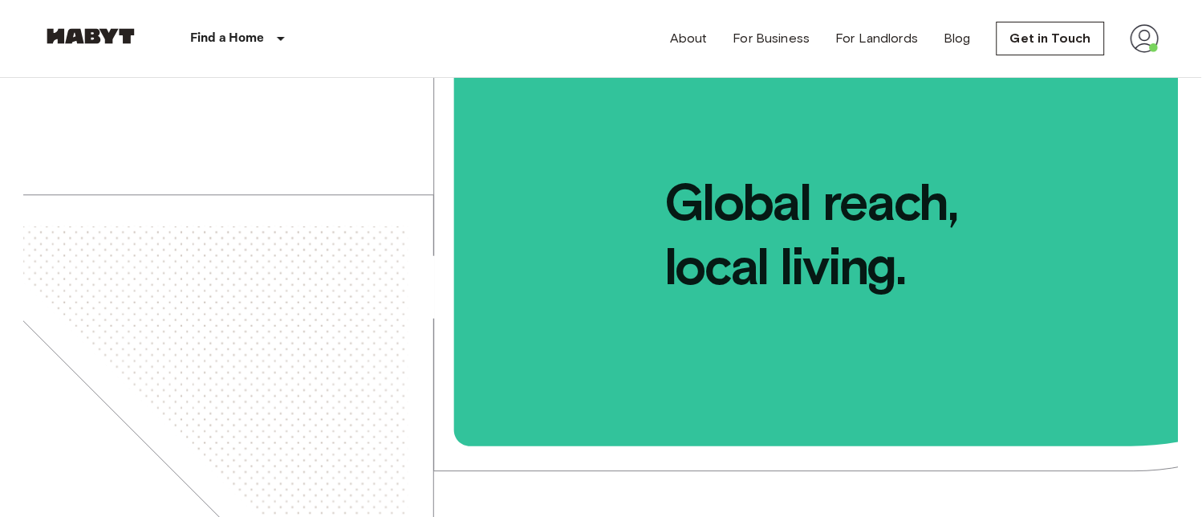
click at [1149, 36] on img at bounding box center [1145, 38] width 29 height 29
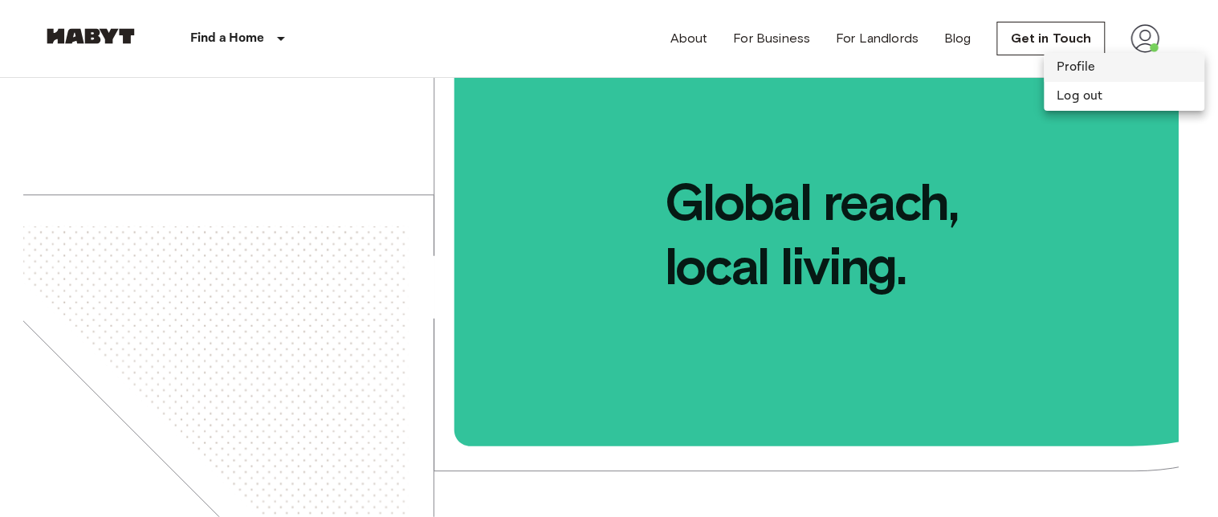
click at [1130, 76] on li "Profile" at bounding box center [1124, 67] width 161 height 29
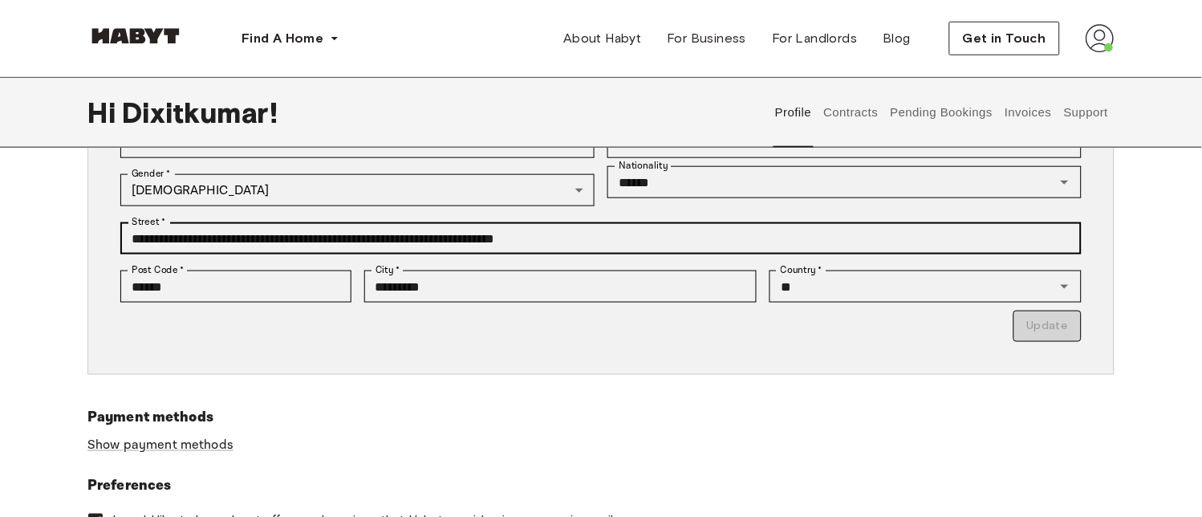
scroll to position [356, 0]
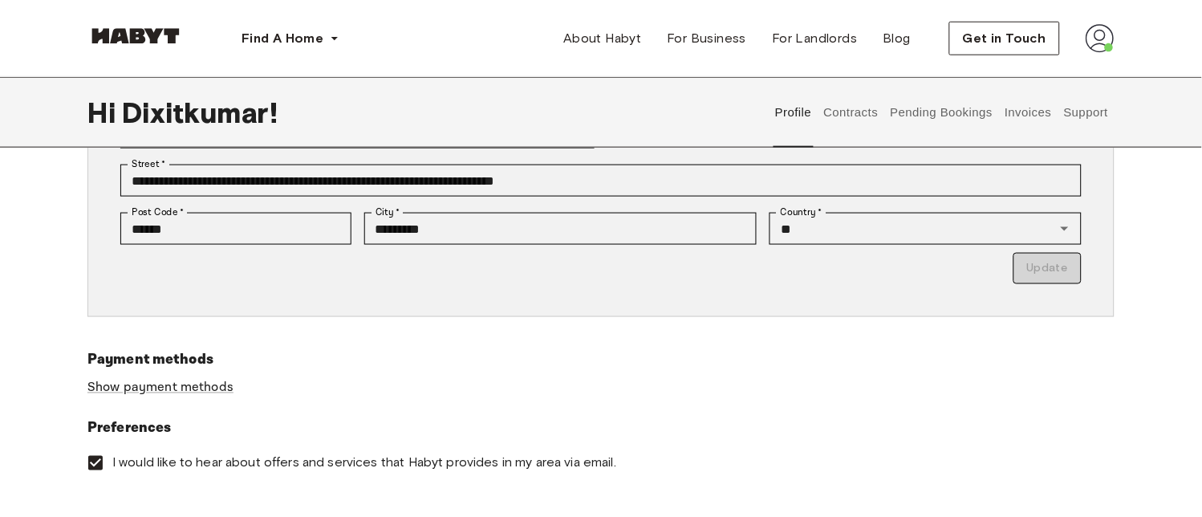
click at [1110, 43] on img at bounding box center [1100, 38] width 29 height 29
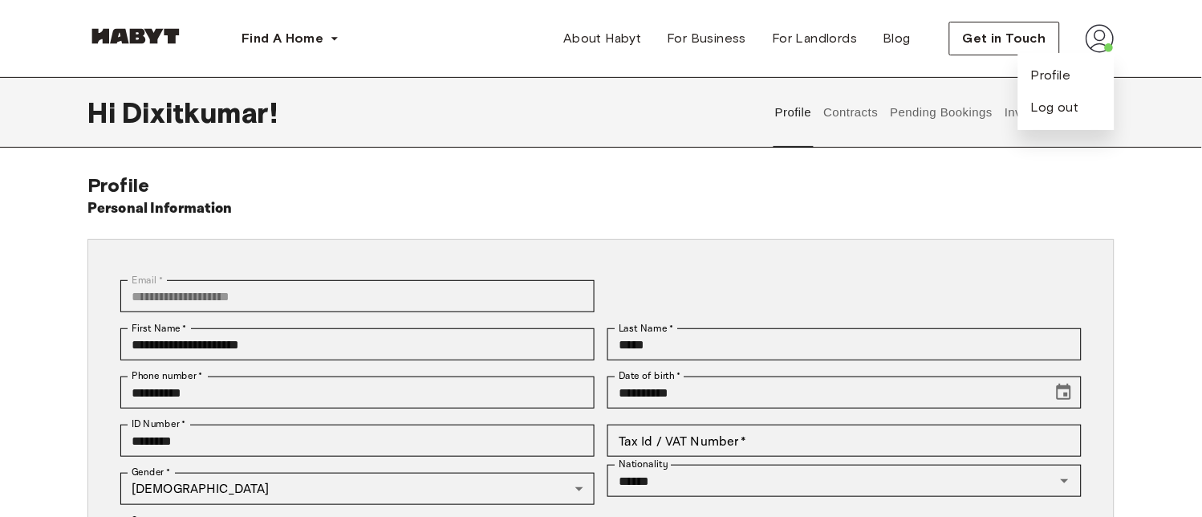
click at [937, 106] on button "Pending Bookings" at bounding box center [942, 112] width 107 height 71
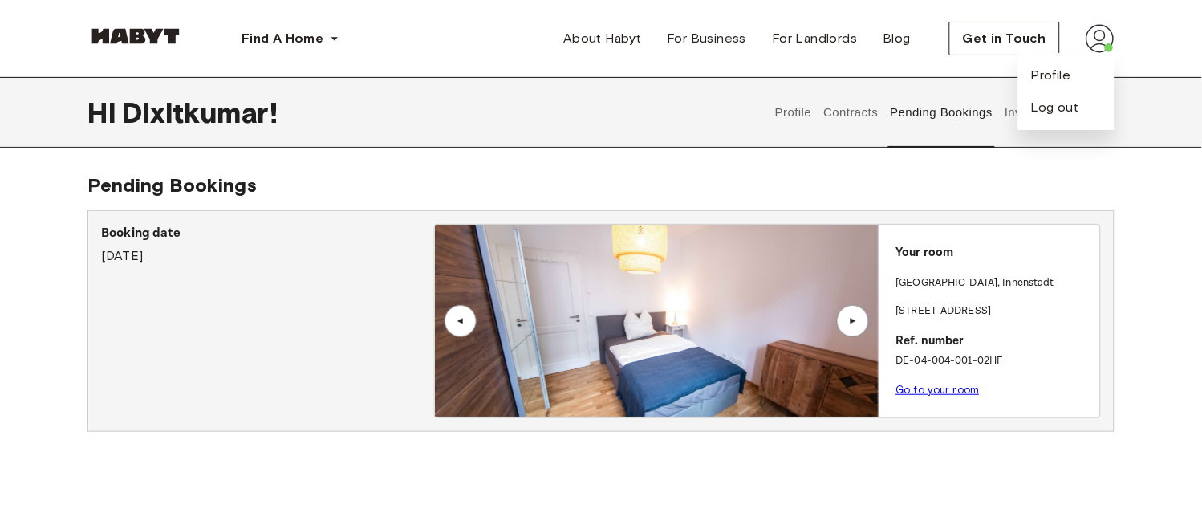
click at [1104, 47] on img at bounding box center [1100, 38] width 29 height 29
click at [1036, 108] on button "Invoices" at bounding box center [1028, 112] width 51 height 71
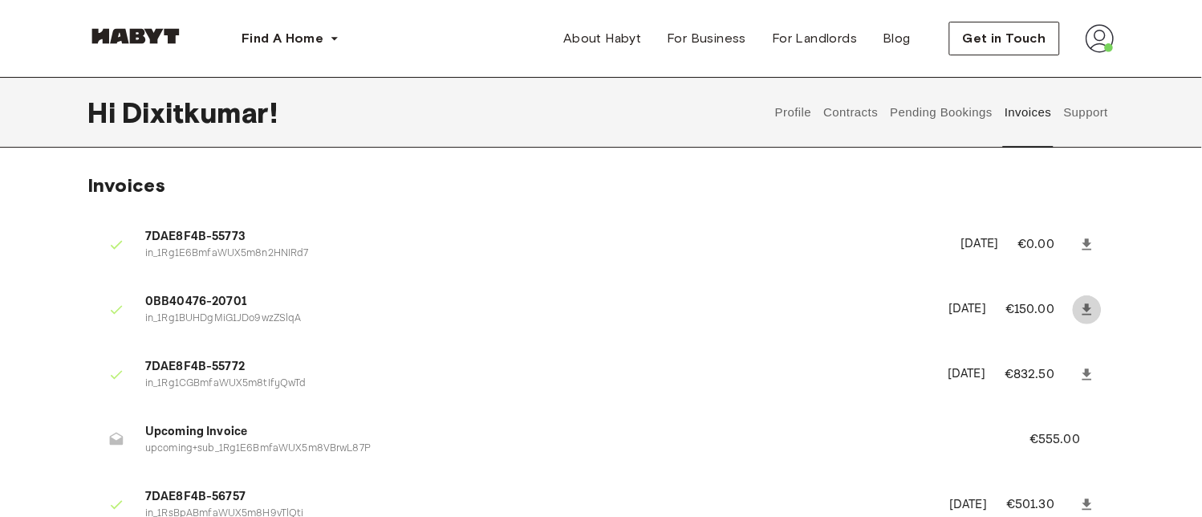
click at [1085, 309] on icon at bounding box center [1088, 308] width 10 height 11
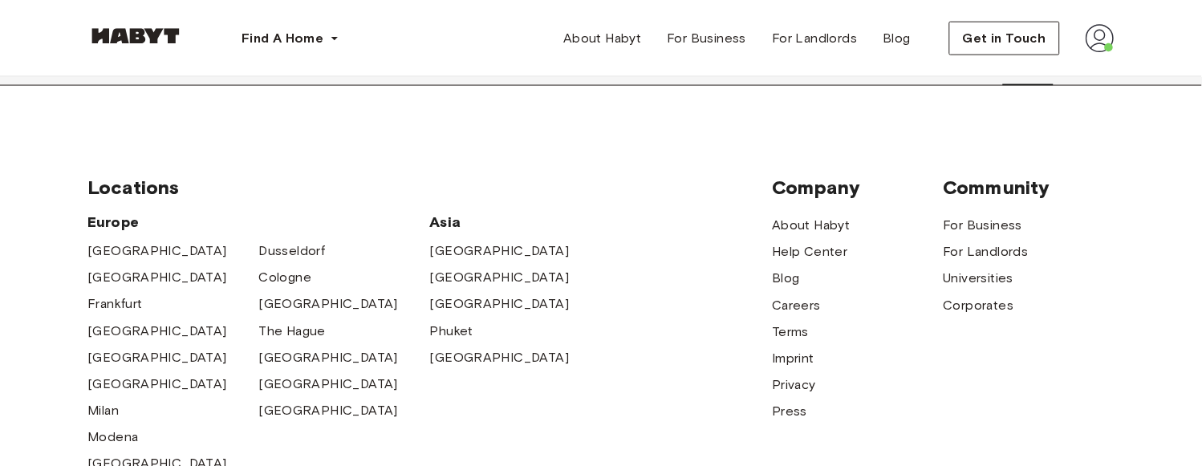
scroll to position [178, 0]
